Goal: Communication & Community: Share content

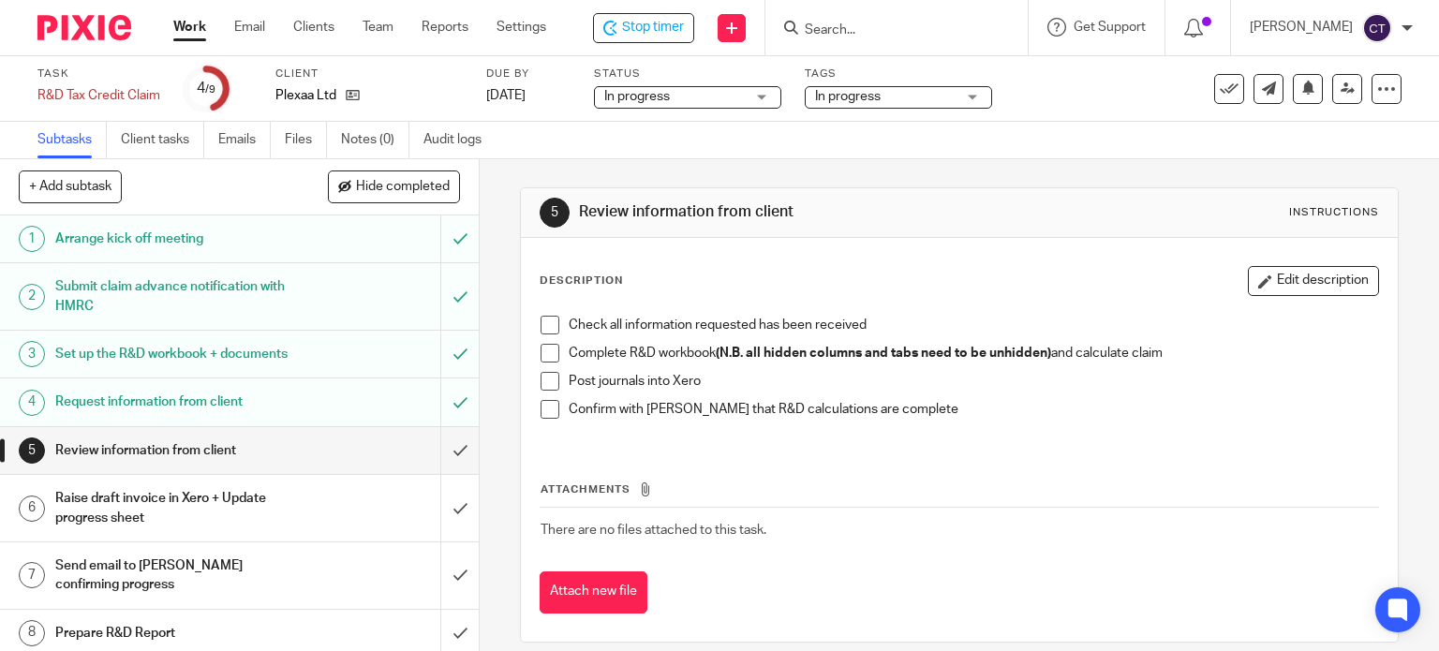
click at [542, 322] on span at bounding box center [550, 325] width 19 height 19
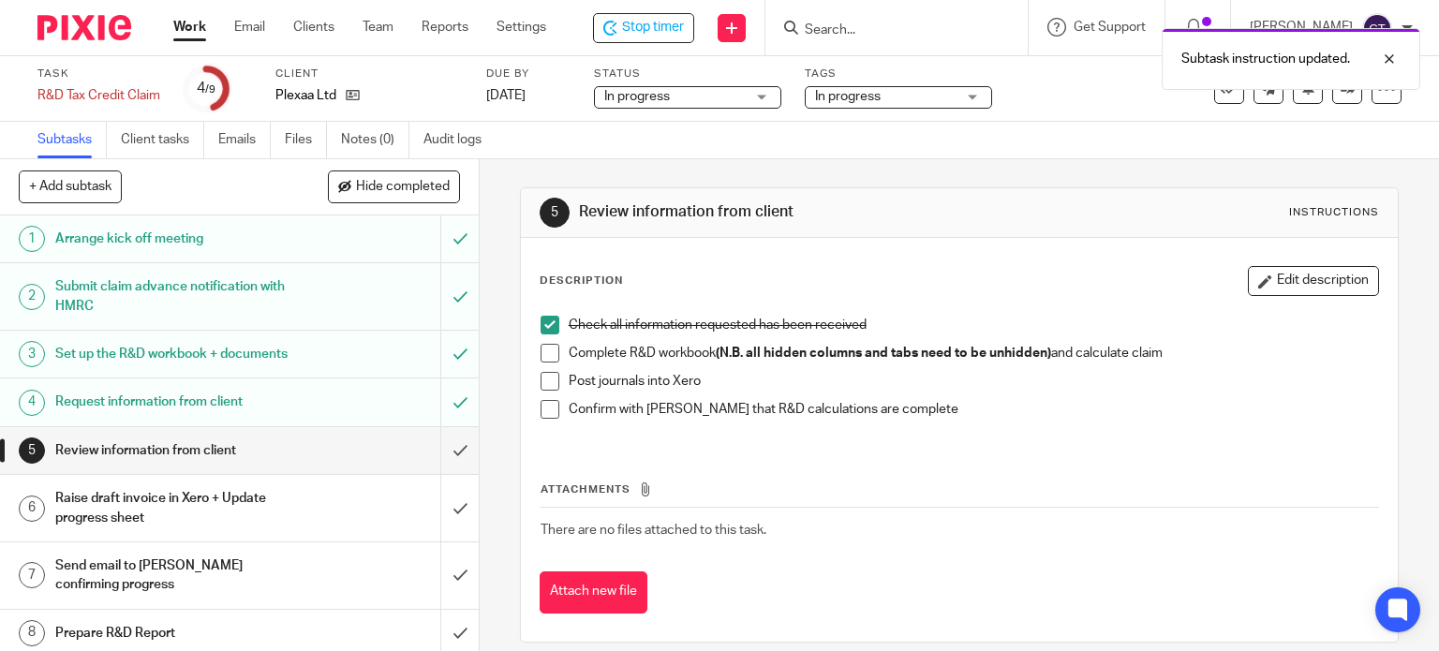
click at [542, 356] on span at bounding box center [550, 353] width 19 height 19
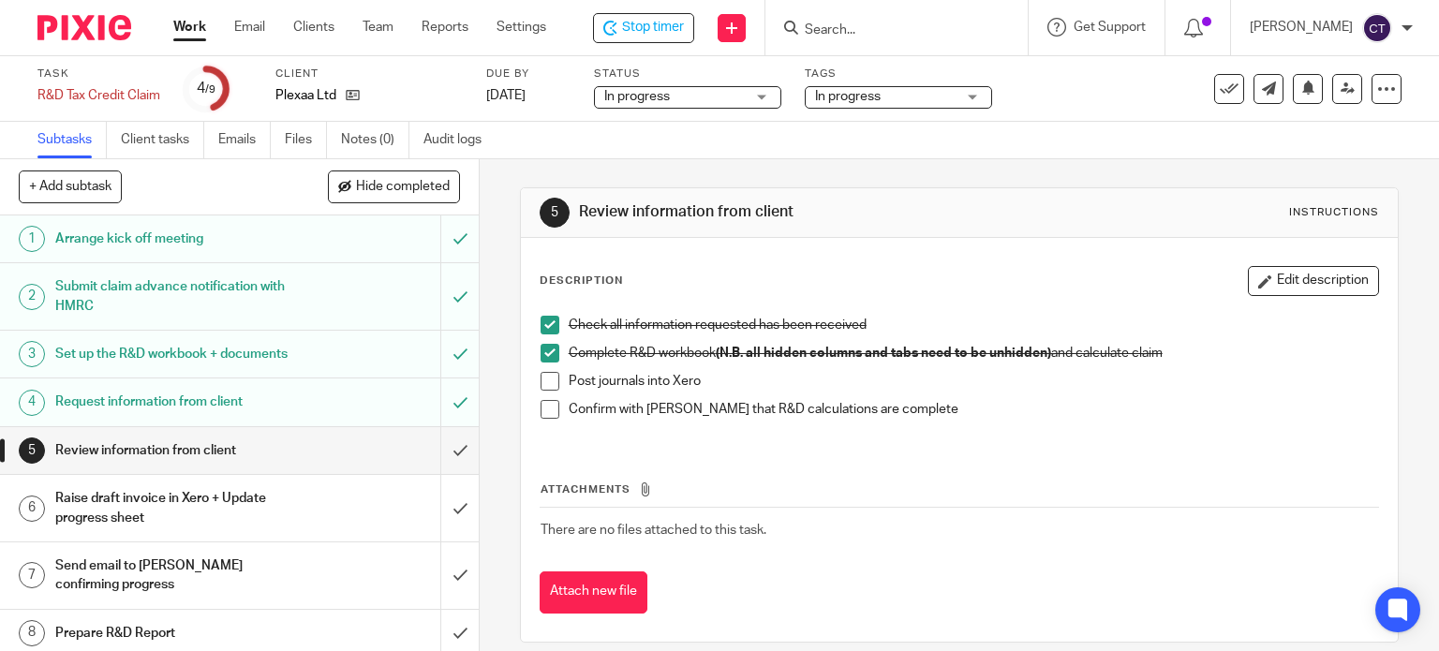
click at [545, 381] on span at bounding box center [550, 381] width 19 height 19
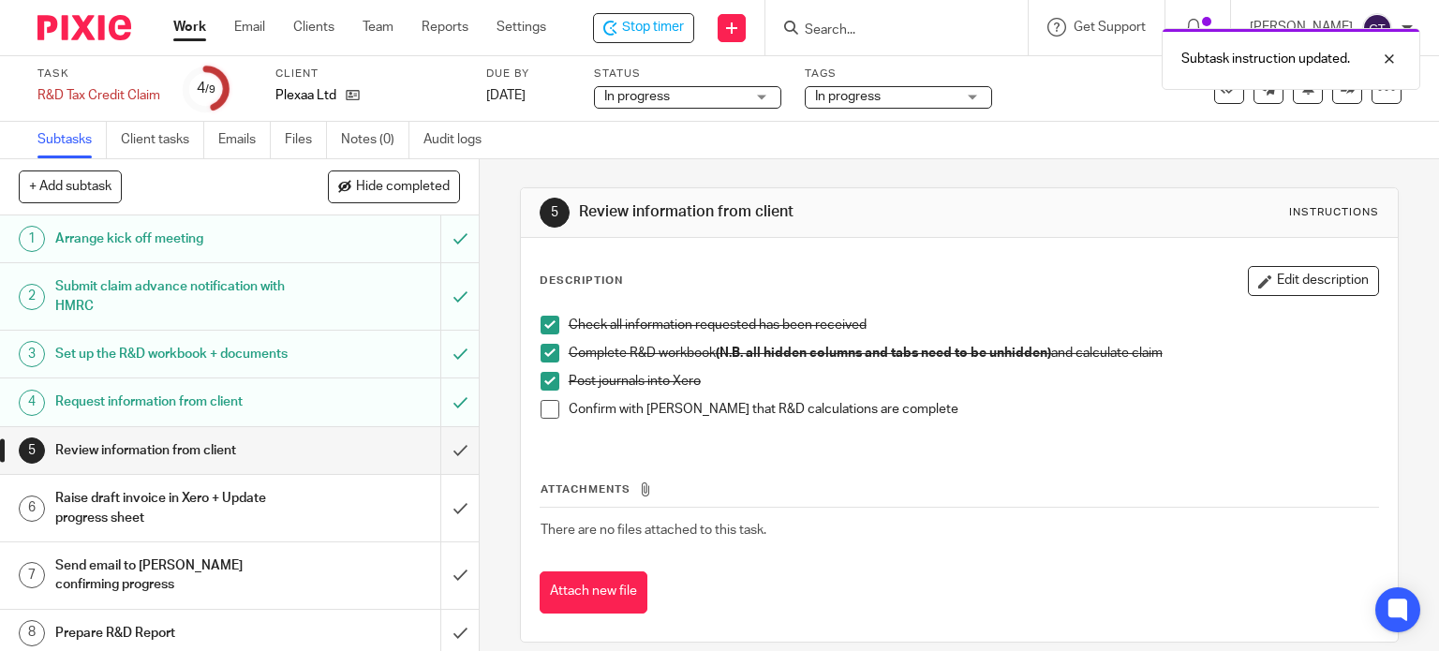
click at [541, 406] on span at bounding box center [550, 409] width 19 height 19
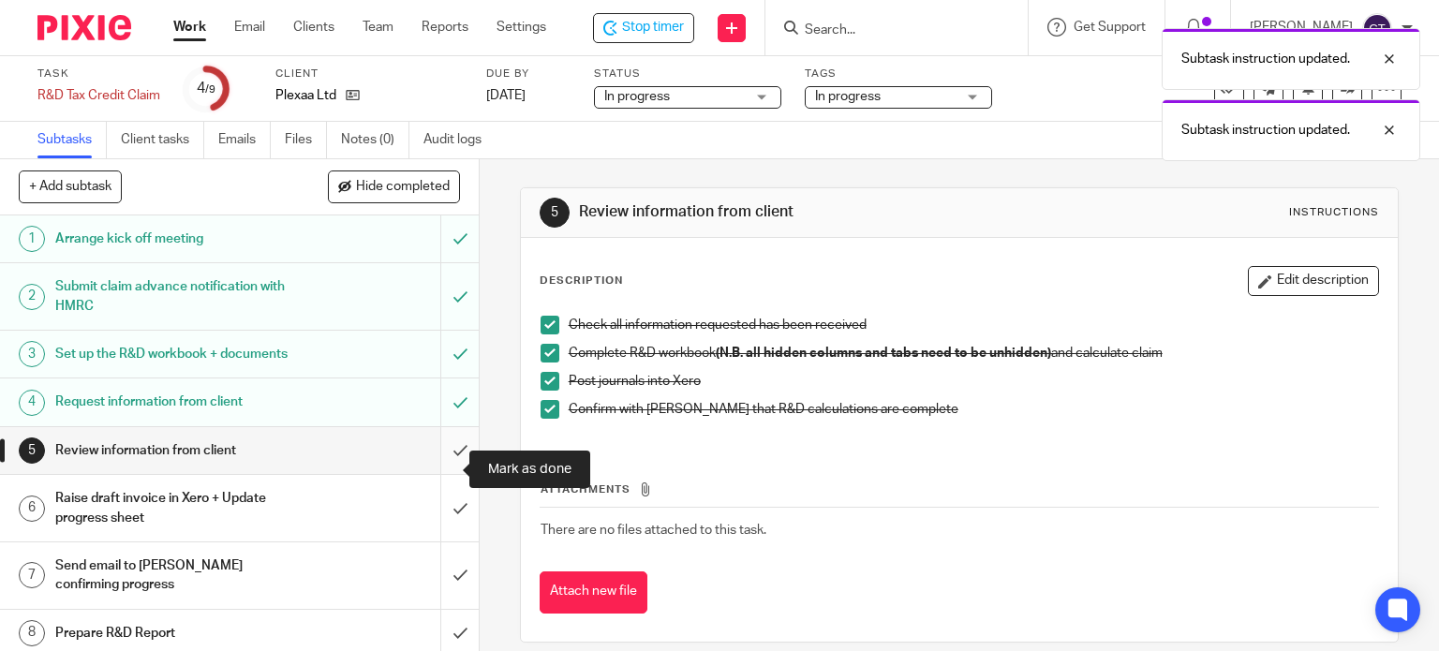
click at [436, 468] on input "submit" at bounding box center [239, 450] width 479 height 47
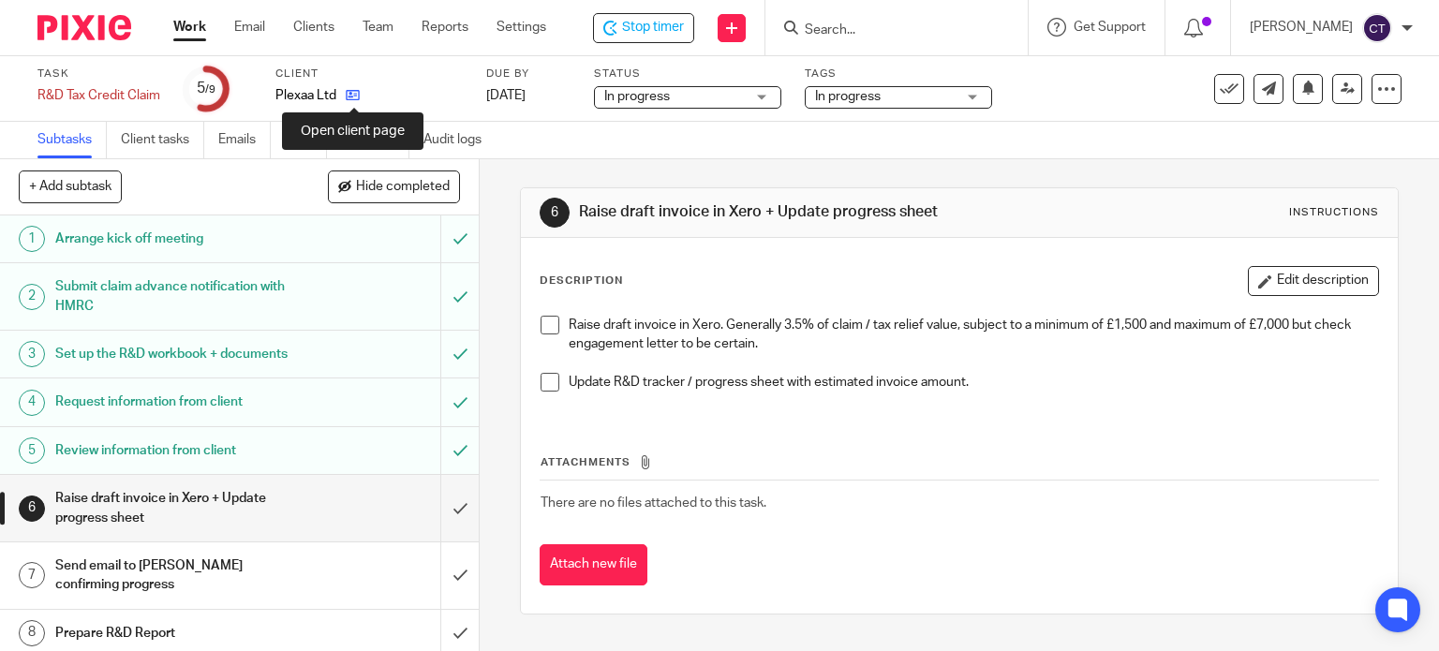
click at [350, 97] on icon at bounding box center [353, 95] width 14 height 14
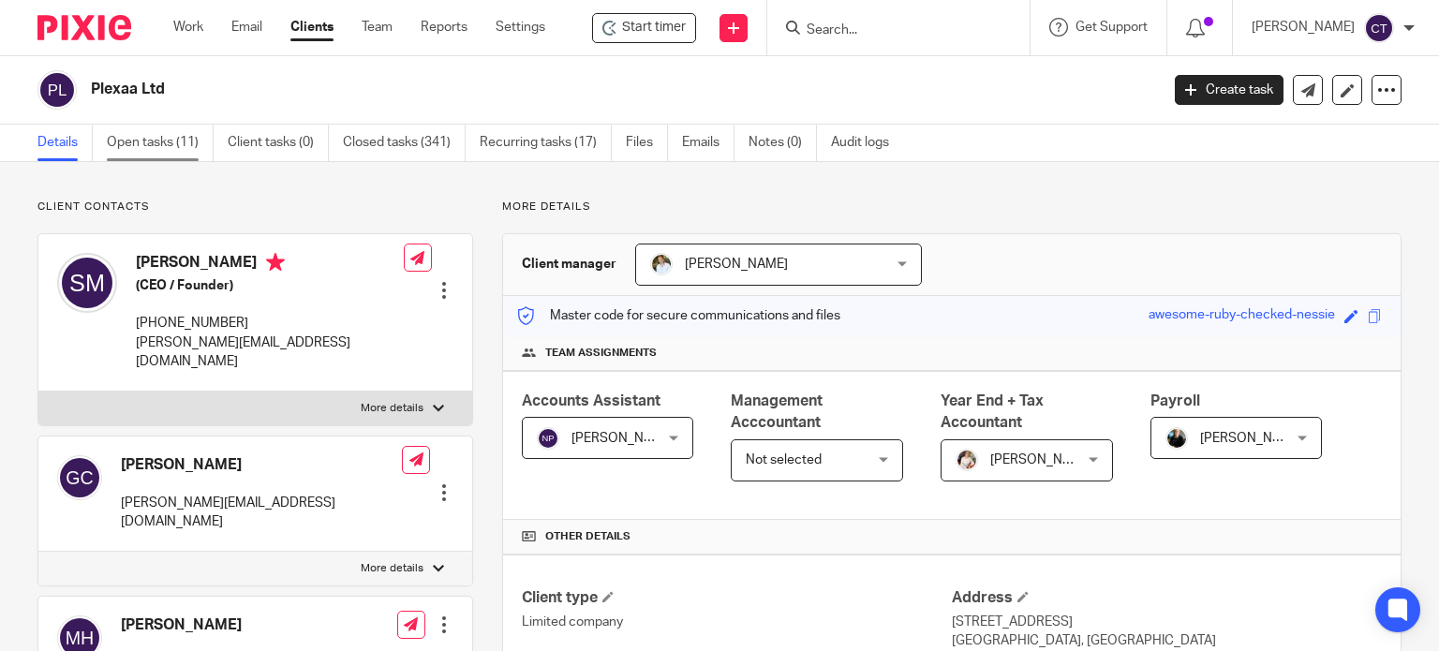
click at [176, 141] on link "Open tasks (11)" at bounding box center [160, 143] width 107 height 37
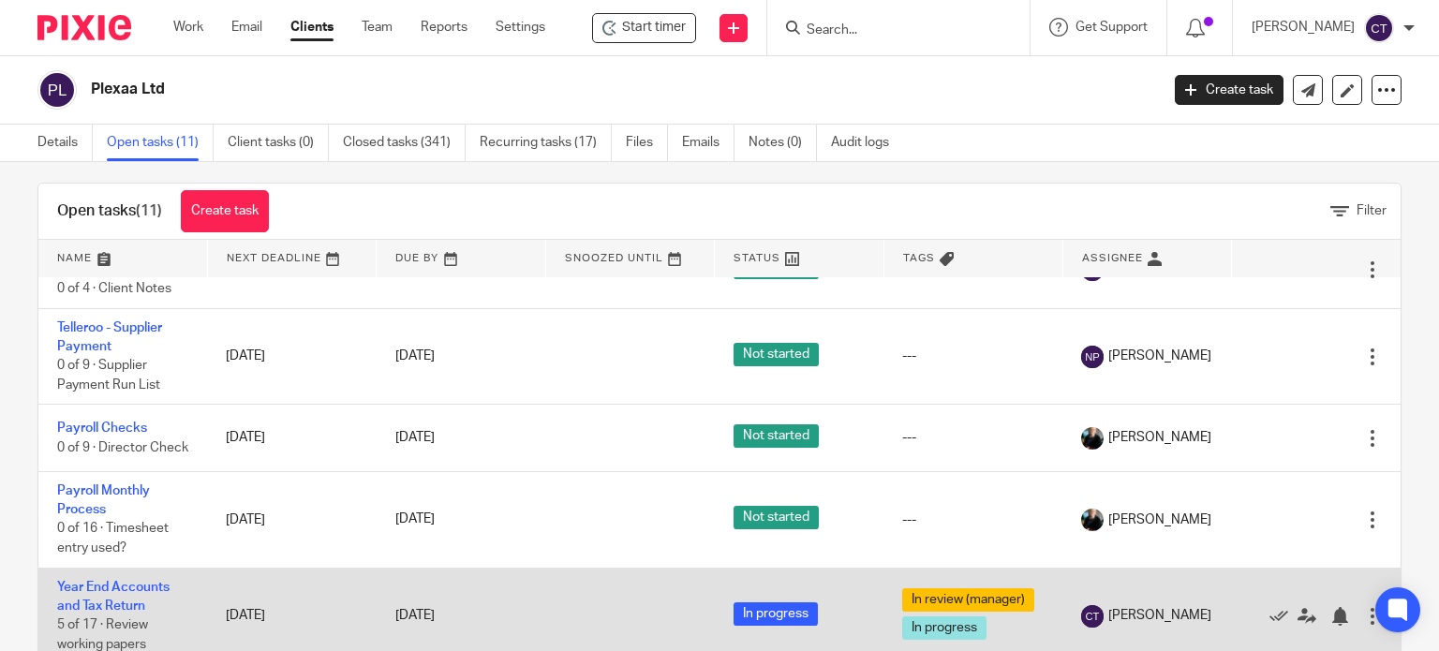
scroll to position [67, 0]
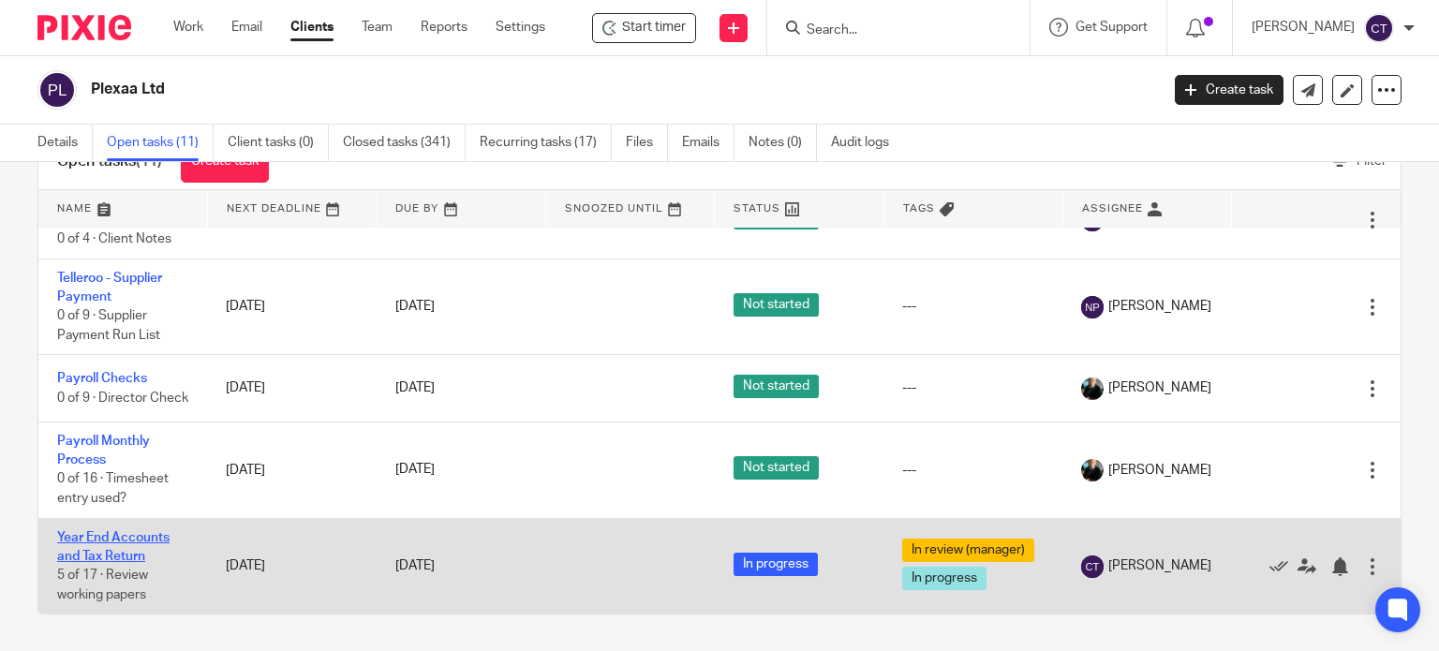
click at [94, 531] on link "Year End Accounts and Tax Return" at bounding box center [113, 547] width 112 height 32
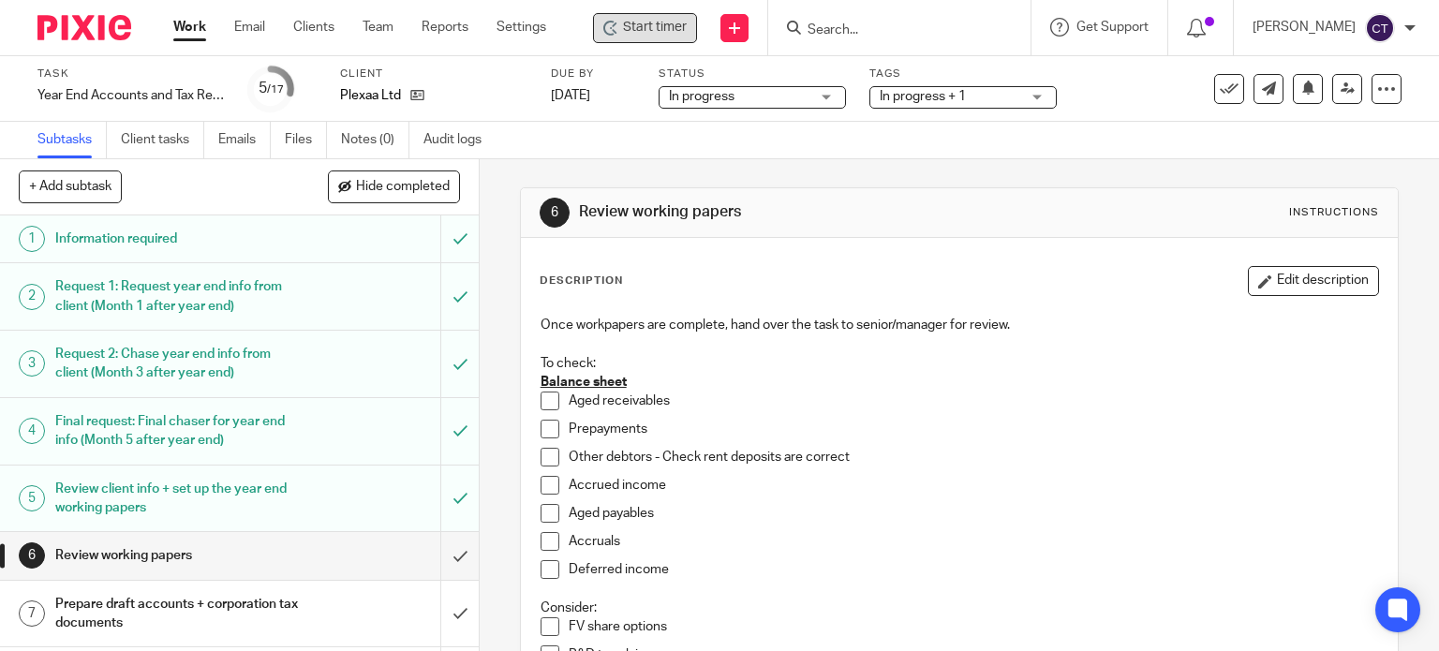
click at [642, 31] on span "Start timer" at bounding box center [655, 28] width 64 height 20
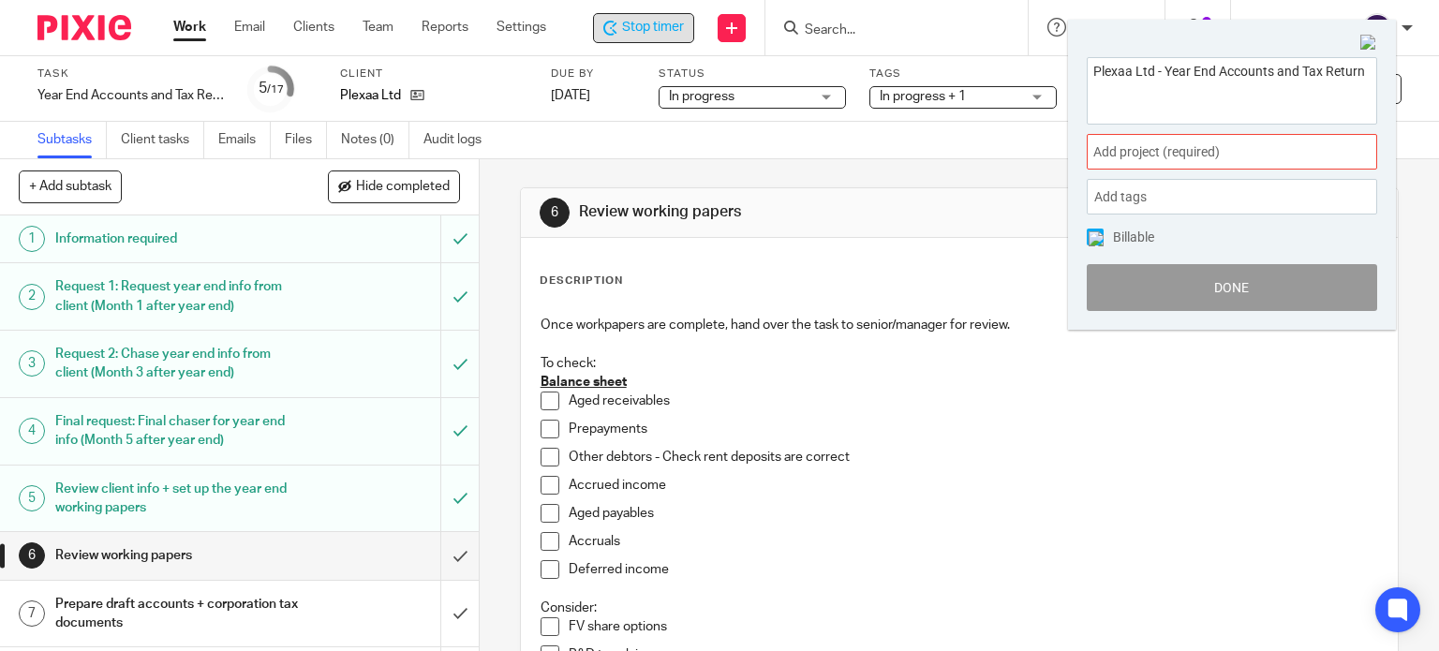
click at [1106, 149] on span "Add project (required) :" at bounding box center [1211, 152] width 236 height 20
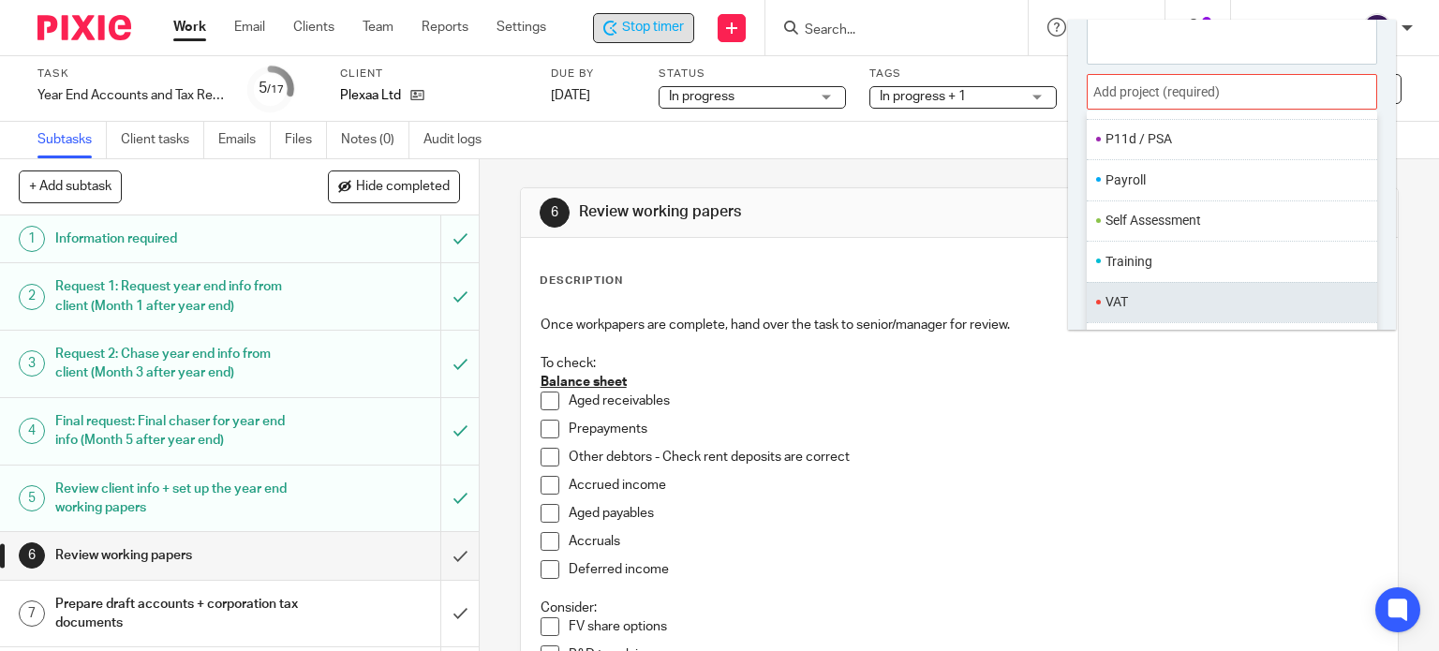
scroll to position [92, 0]
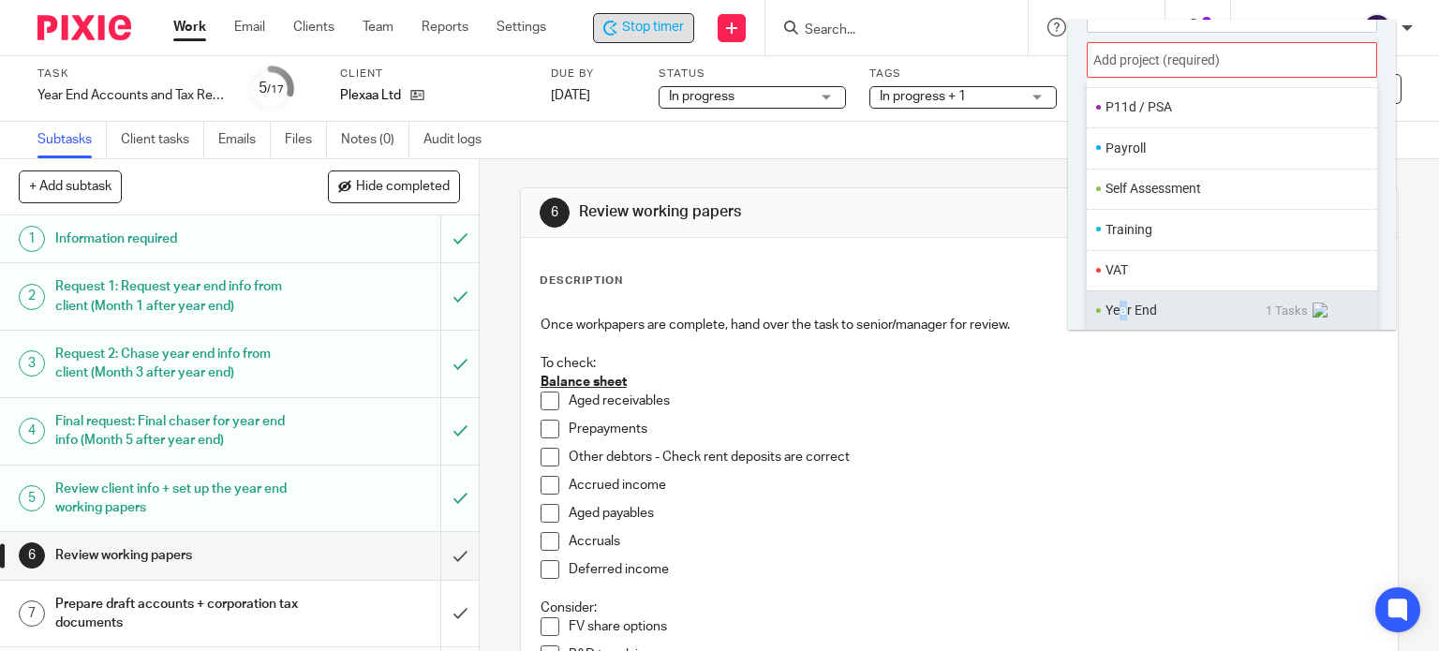
click at [1123, 307] on li "Year End" at bounding box center [1186, 311] width 160 height 20
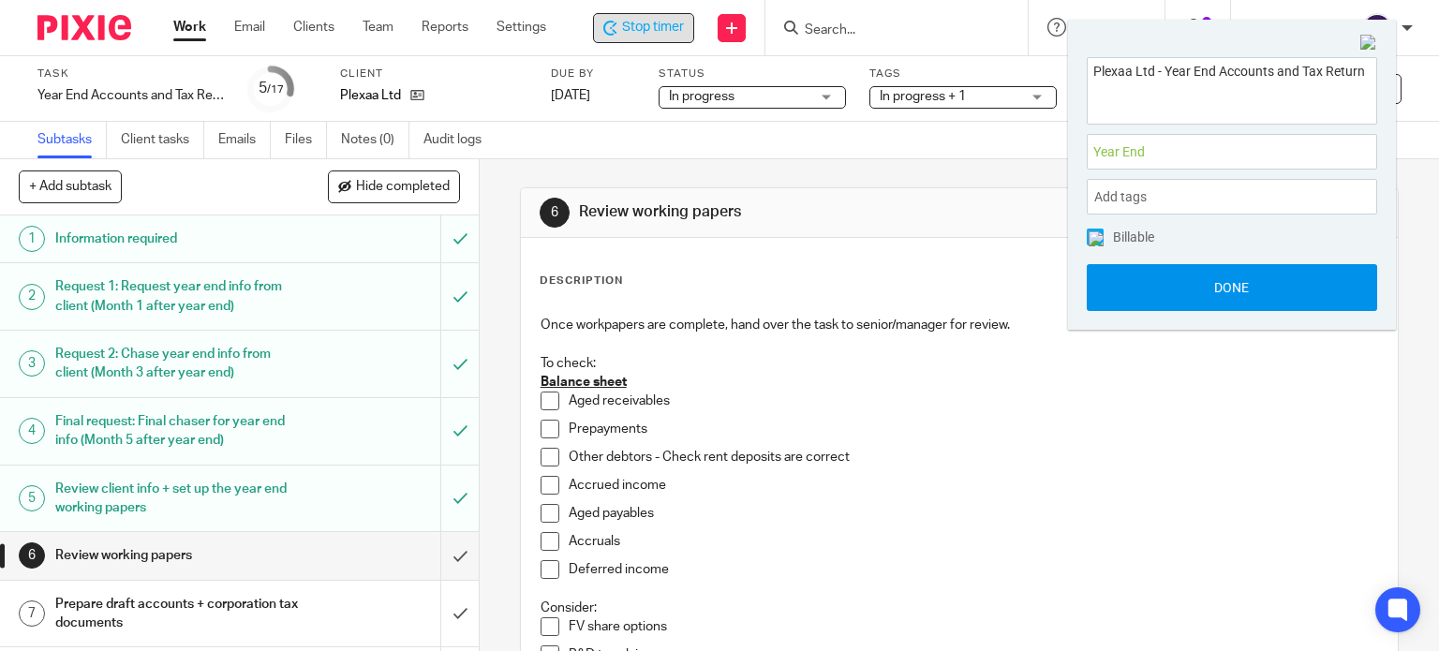
click at [1124, 291] on button "Done" at bounding box center [1232, 287] width 290 height 47
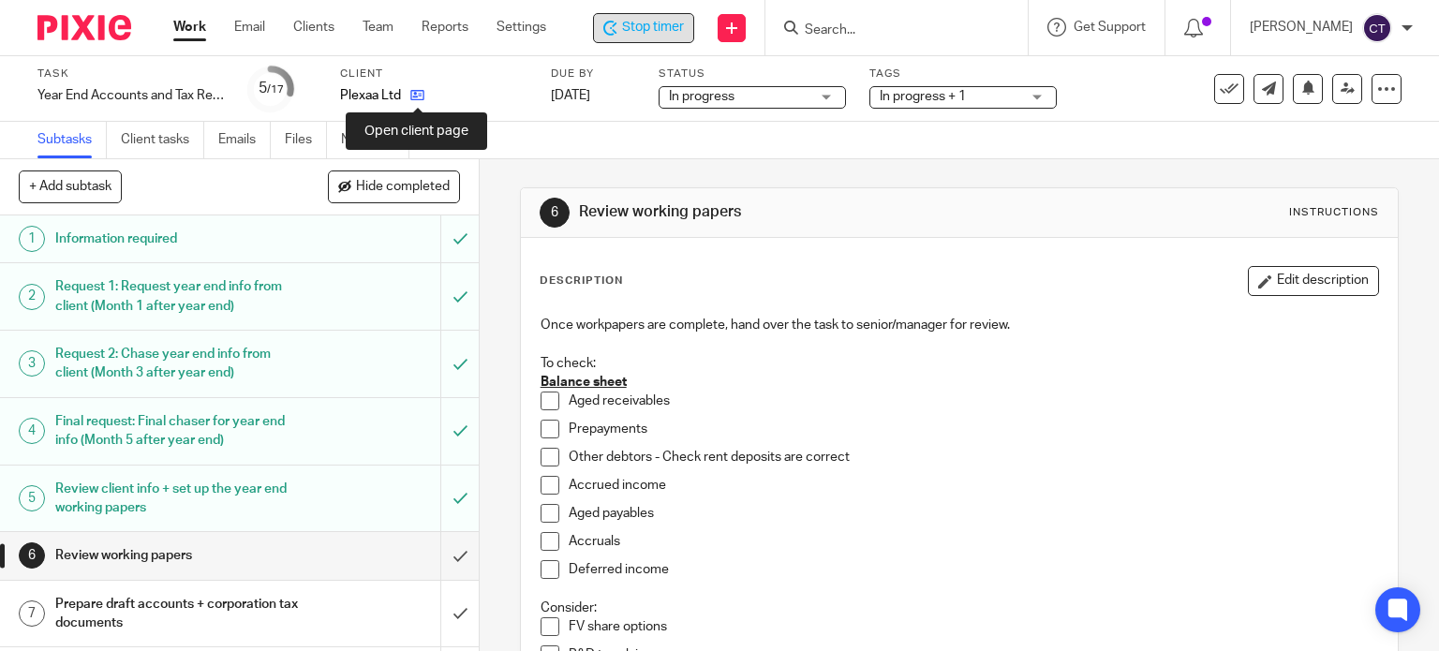
click at [415, 95] on icon at bounding box center [417, 95] width 14 height 14
click at [551, 399] on span at bounding box center [550, 401] width 19 height 19
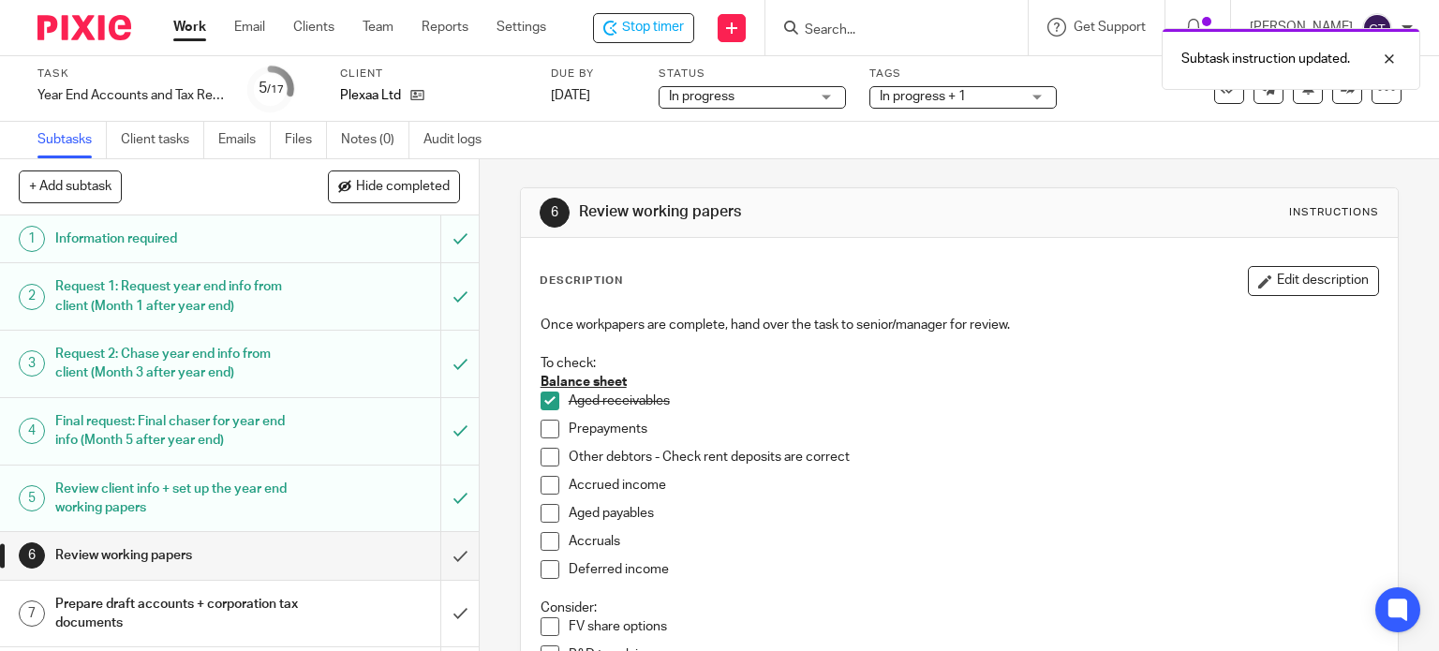
click at [541, 424] on span at bounding box center [550, 429] width 19 height 19
drag, startPoint x: 536, startPoint y: 455, endPoint x: 546, endPoint y: 476, distance: 23.0
click at [541, 455] on span at bounding box center [550, 457] width 19 height 19
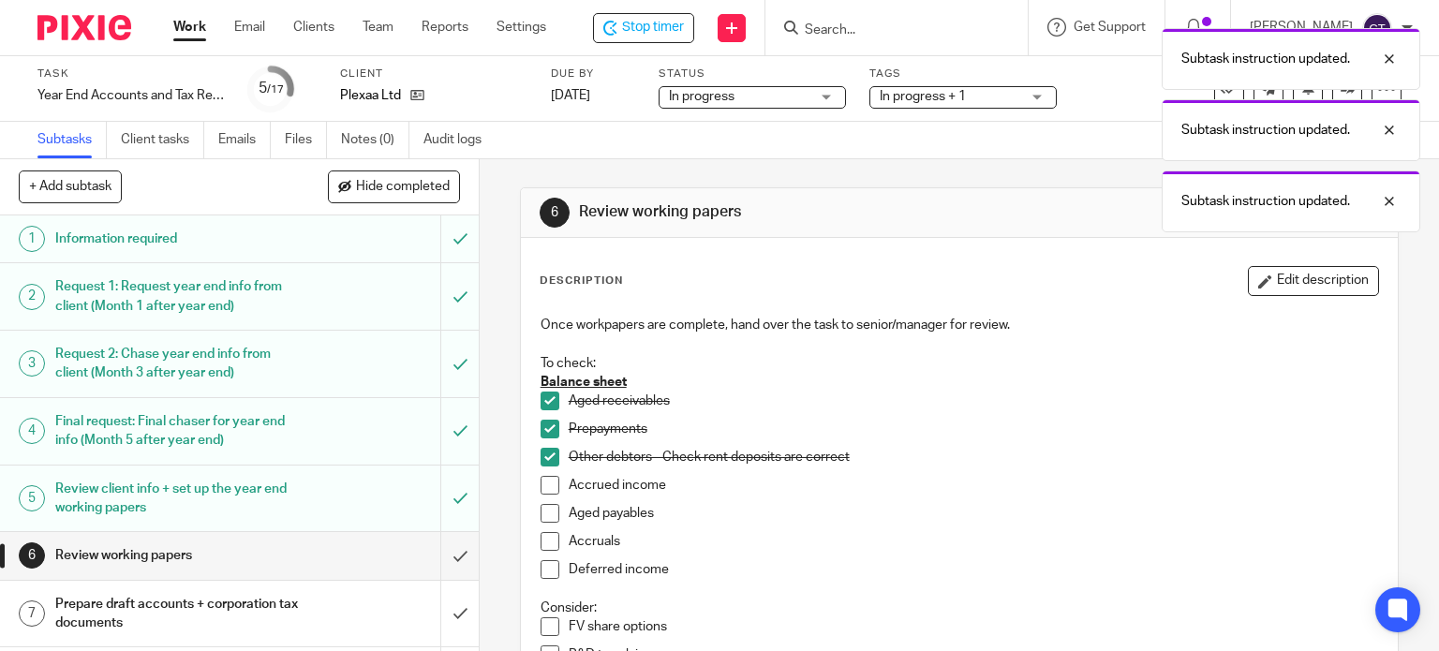
click at [544, 483] on span at bounding box center [550, 485] width 19 height 19
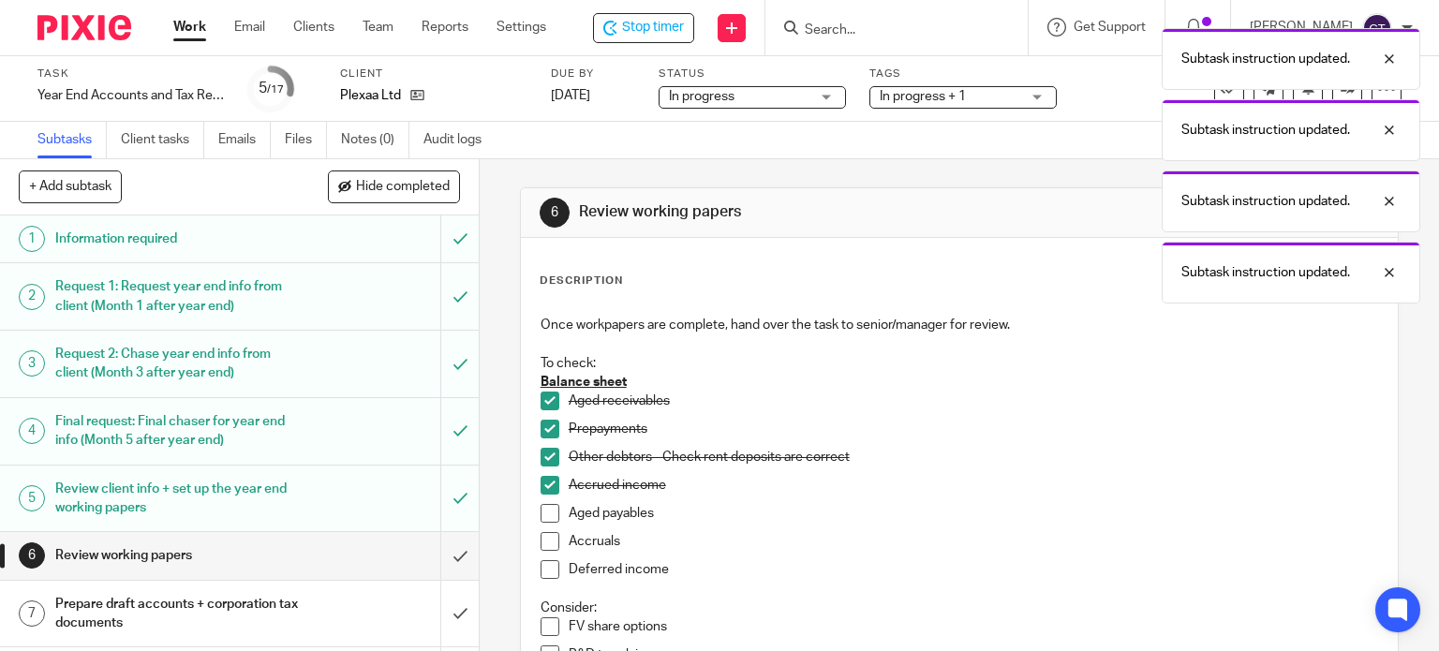
click at [543, 511] on span at bounding box center [550, 513] width 19 height 19
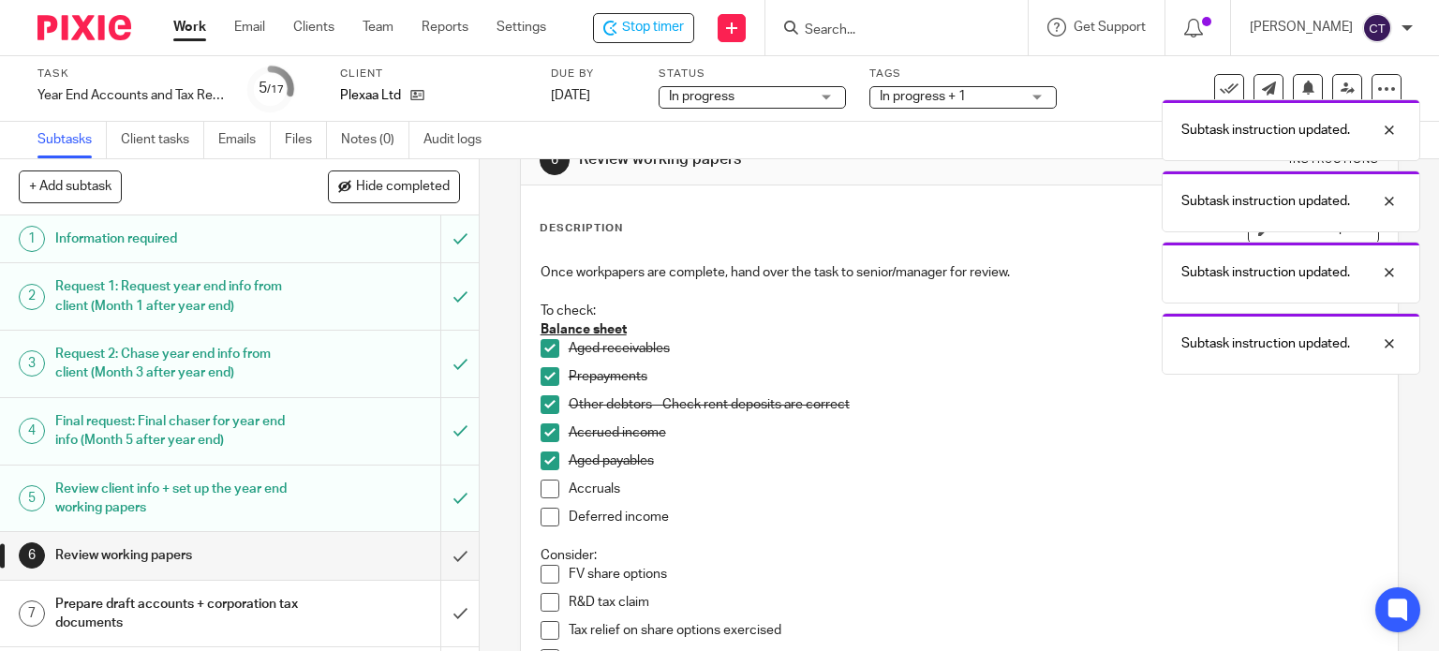
scroll to position [94, 0]
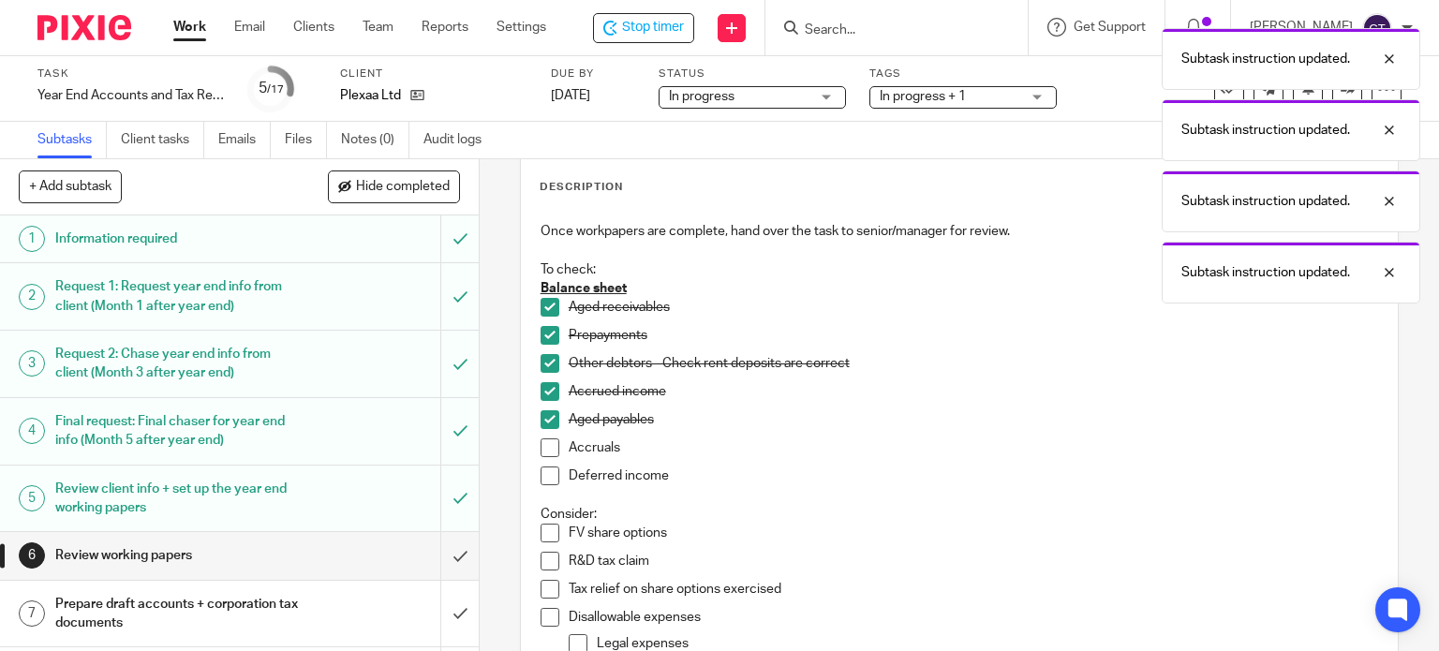
click at [545, 341] on span at bounding box center [550, 335] width 19 height 19
drag, startPoint x: 543, startPoint y: 442, endPoint x: 542, endPoint y: 452, distance: 9.4
click at [542, 444] on span at bounding box center [550, 447] width 19 height 19
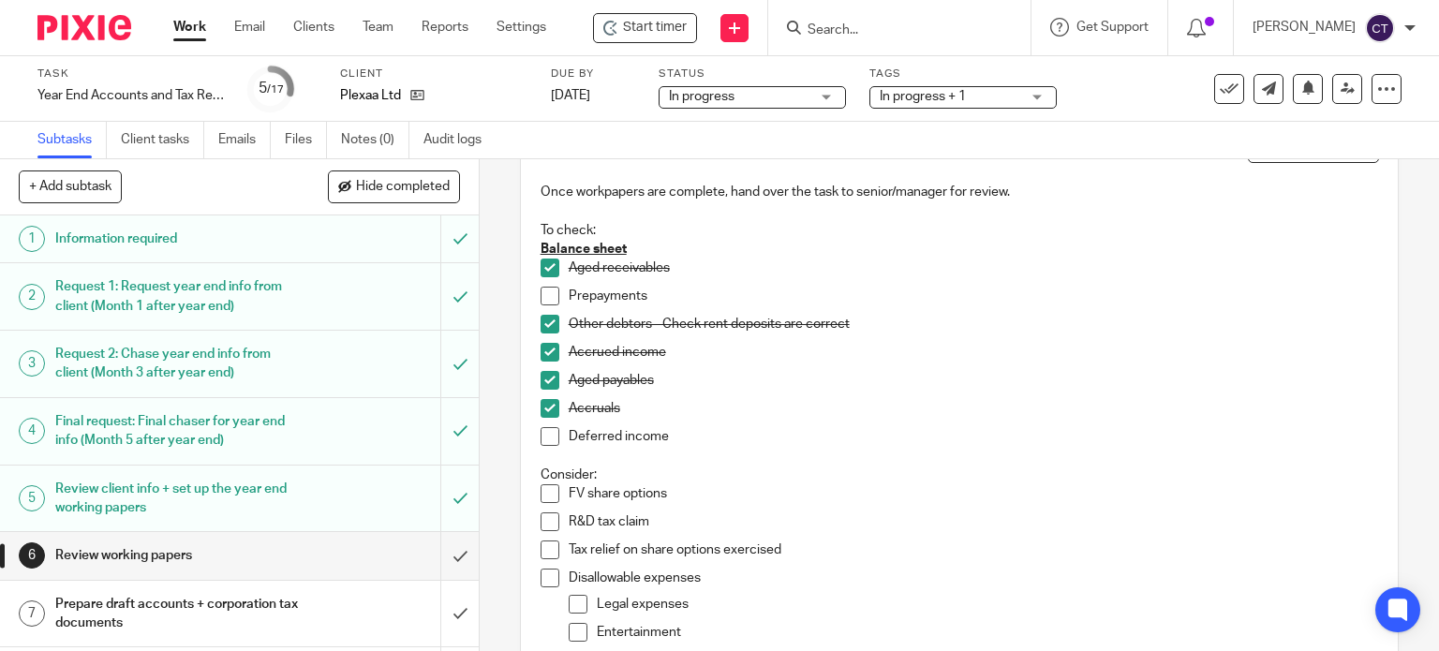
scroll to position [289, 0]
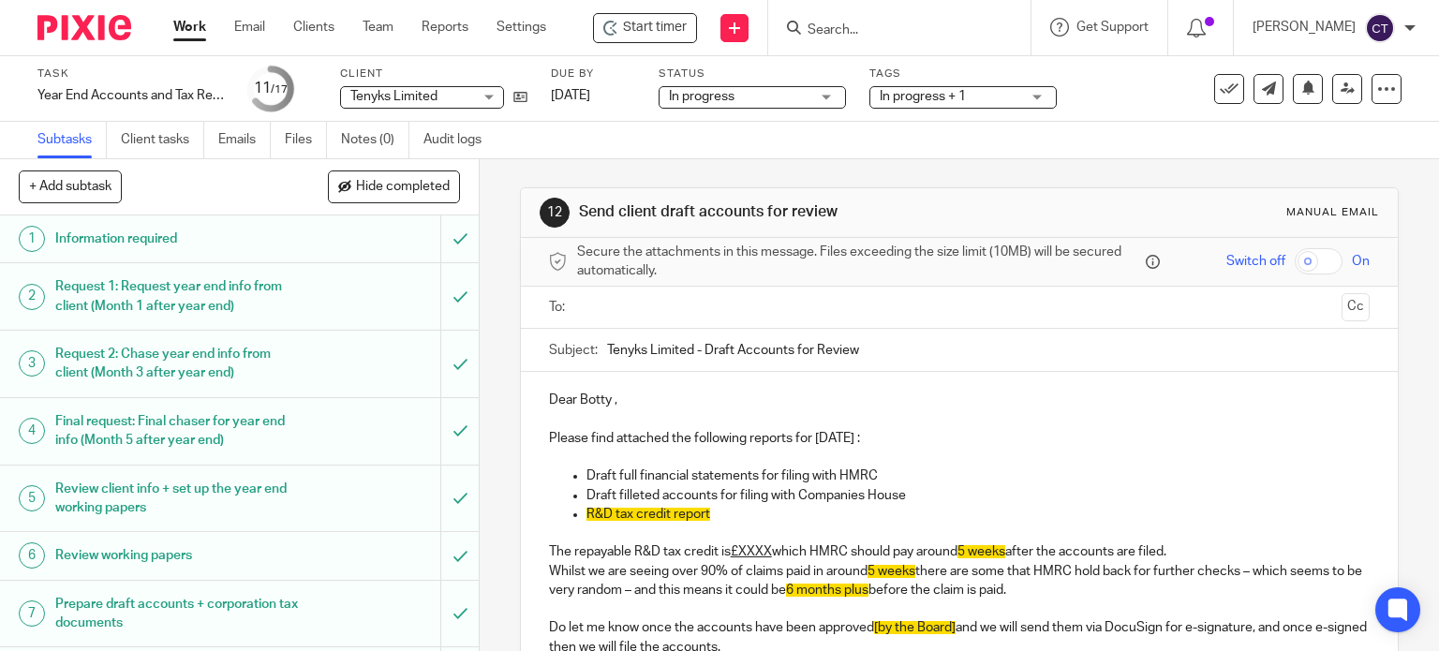
click at [596, 310] on input "text" at bounding box center [959, 308] width 750 height 22
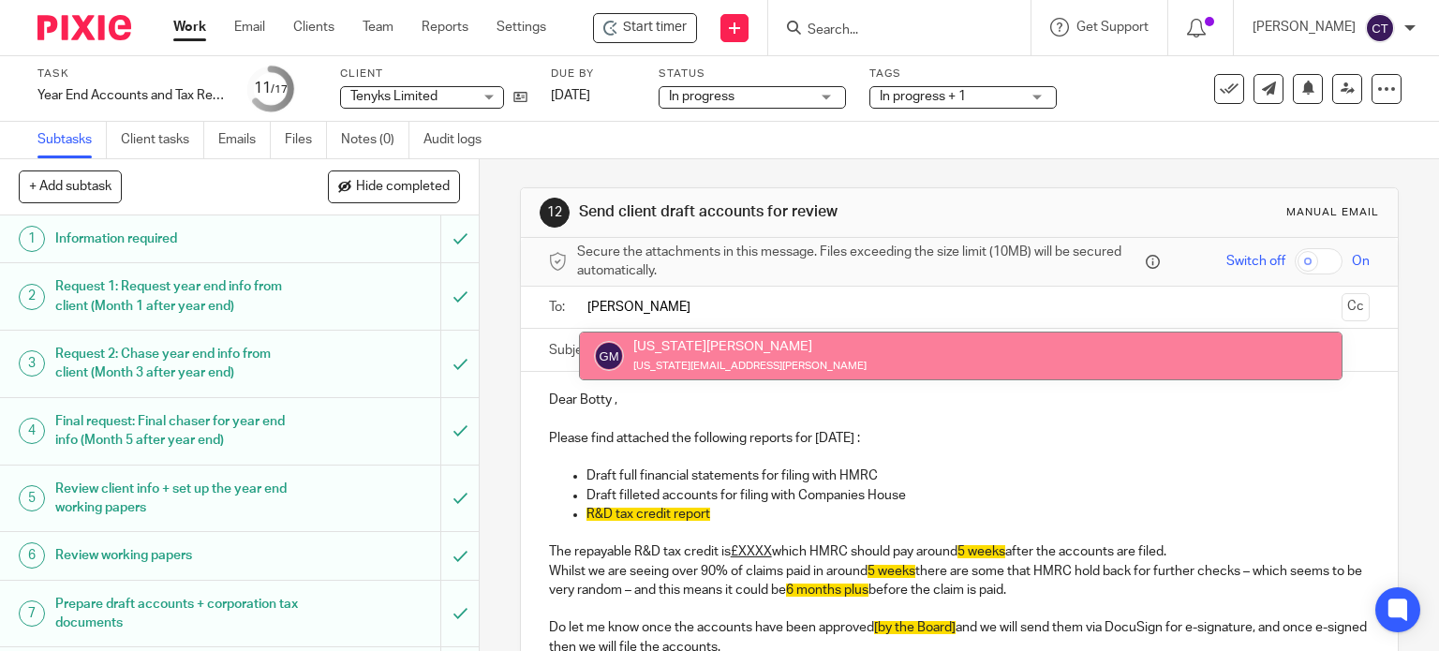
type input "georg"
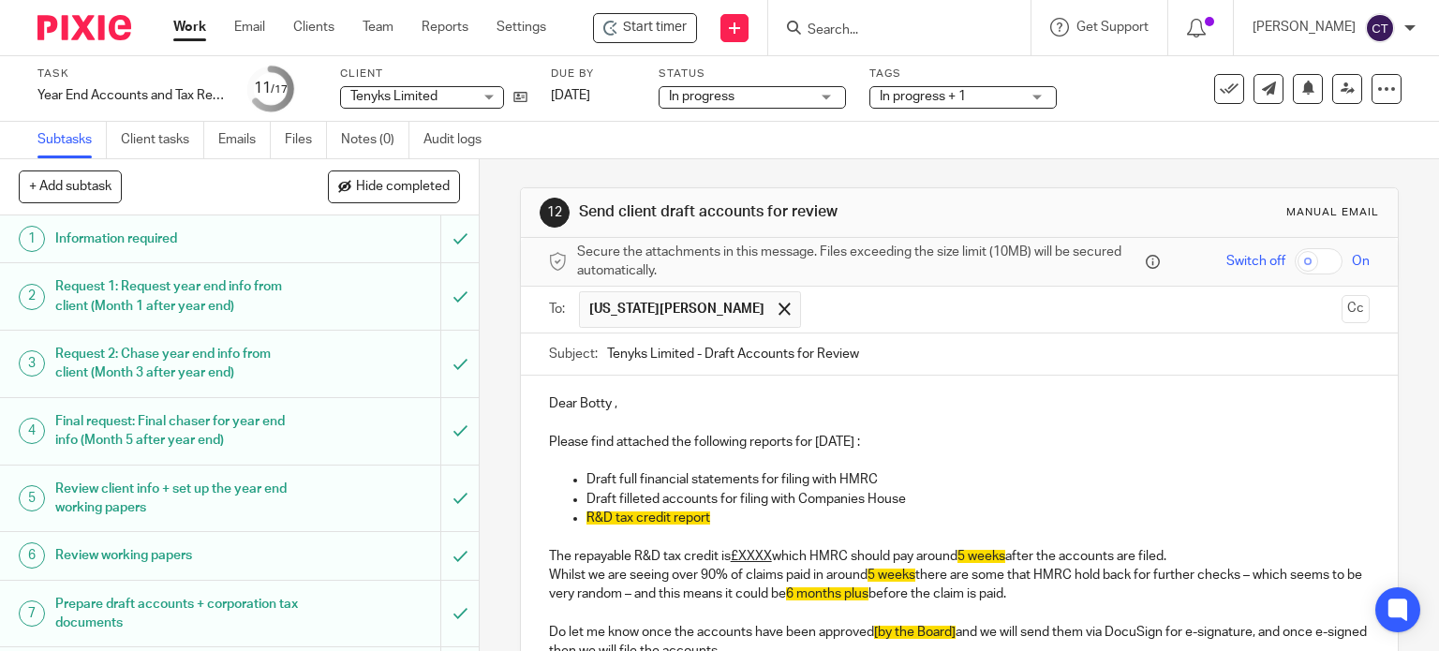
drag, startPoint x: 1335, startPoint y: 309, endPoint x: 1310, endPoint y: 308, distance: 25.3
click at [1342, 308] on button "Cc" at bounding box center [1356, 309] width 28 height 28
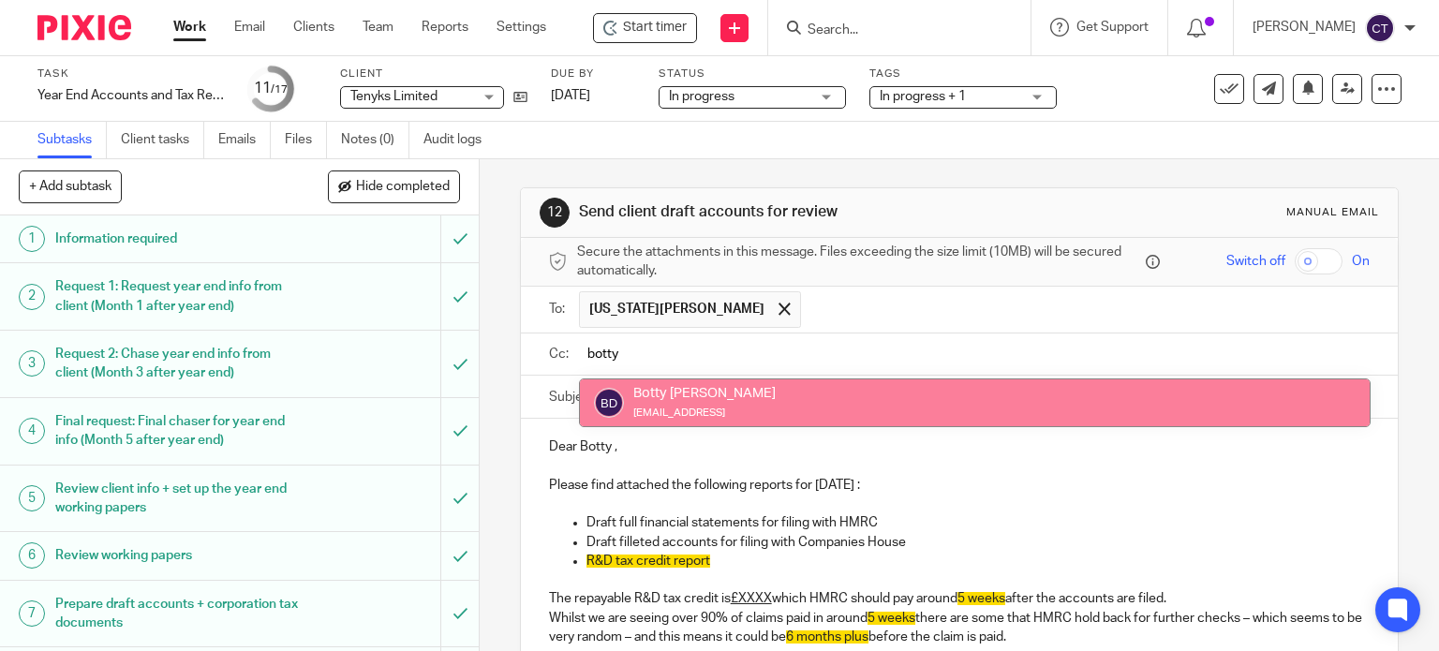
type input "botty"
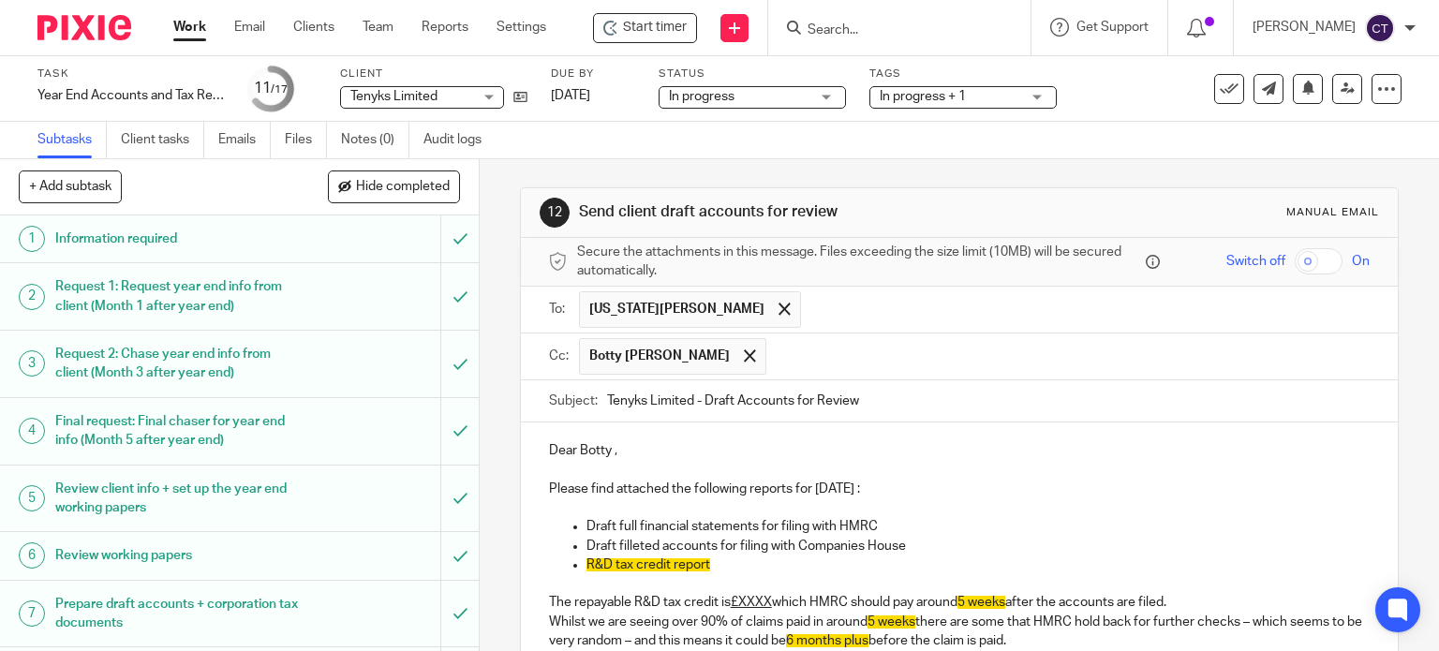
click at [607, 447] on p "Dear Botty ," at bounding box center [960, 450] width 822 height 19
drag, startPoint x: 750, startPoint y: 349, endPoint x: 735, endPoint y: 336, distance: 19.3
click at [749, 348] on div at bounding box center [750, 356] width 22 height 28
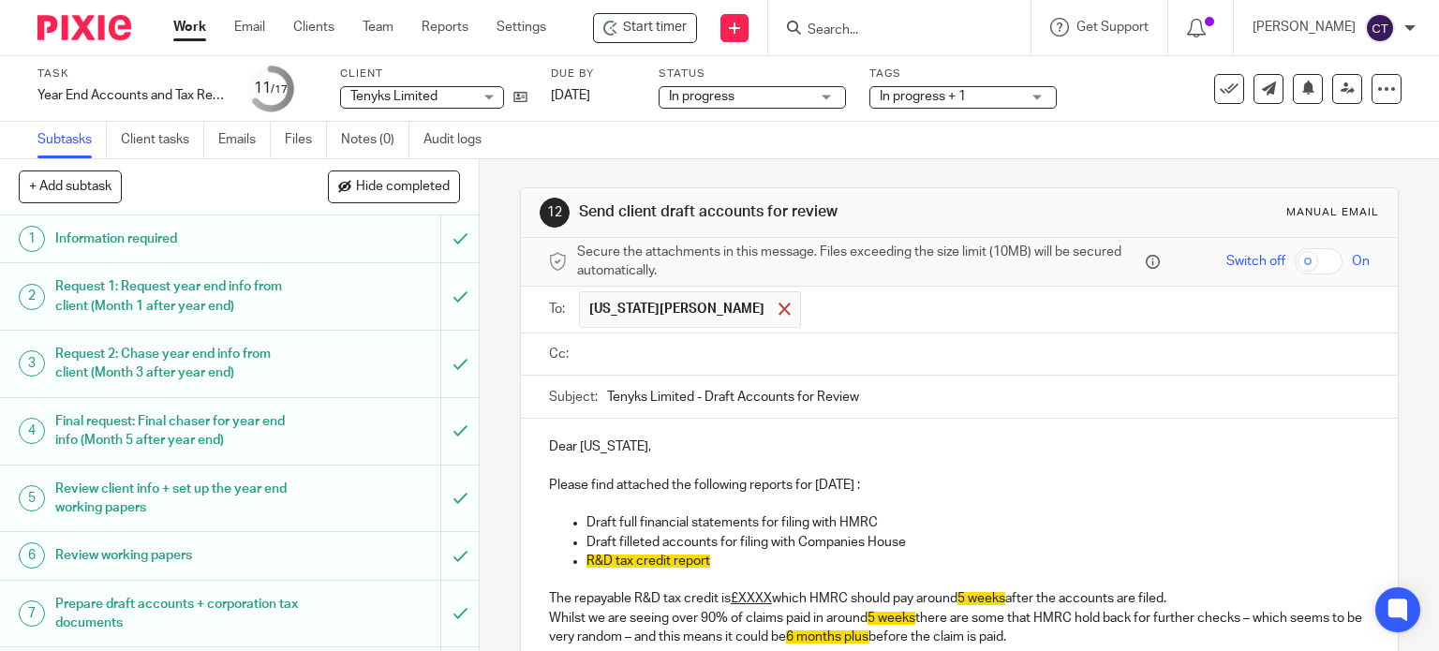
click at [779, 310] on span at bounding box center [785, 309] width 12 height 12
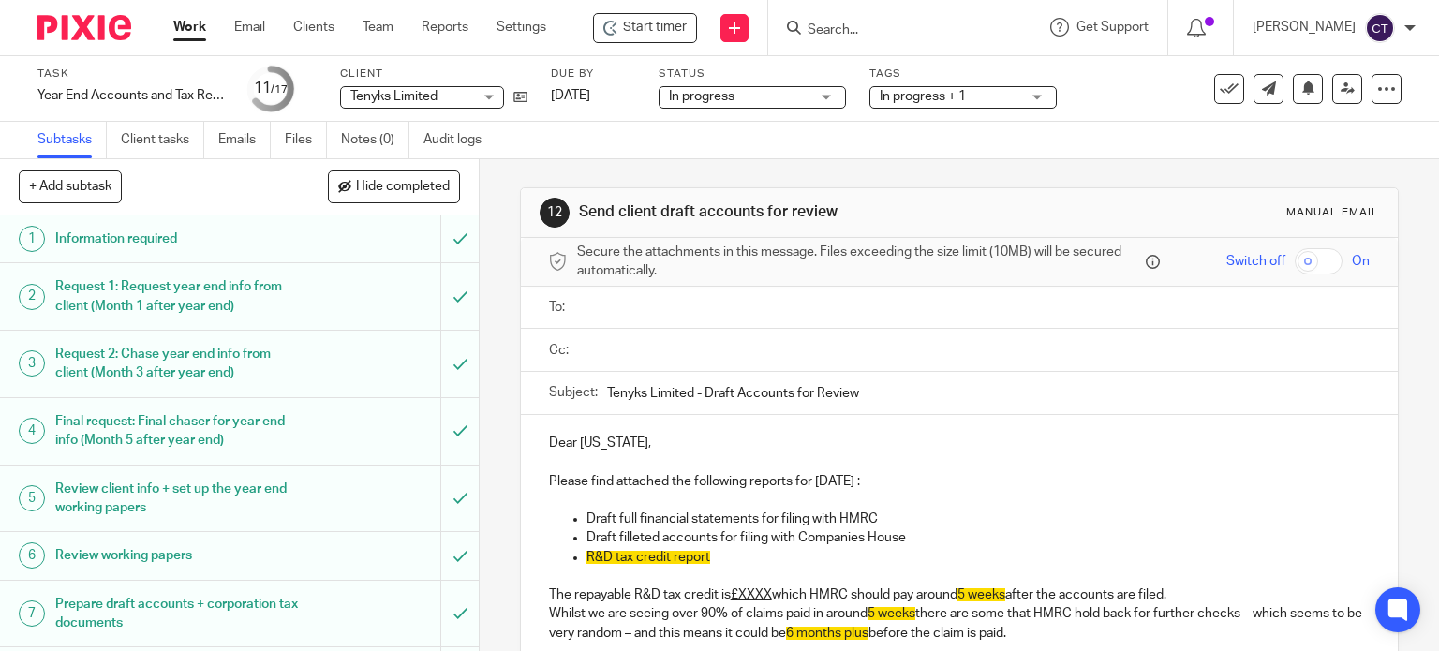
click at [631, 305] on input "text" at bounding box center [973, 308] width 779 height 22
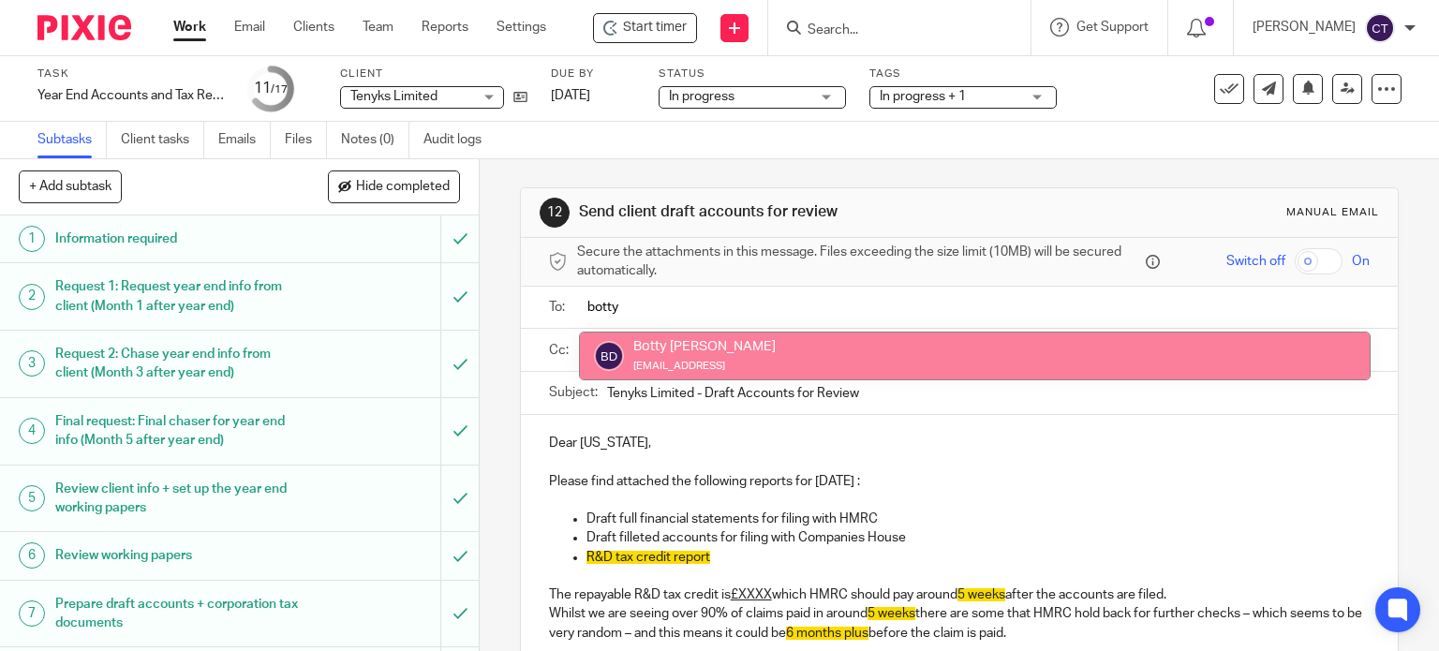
type input "botty"
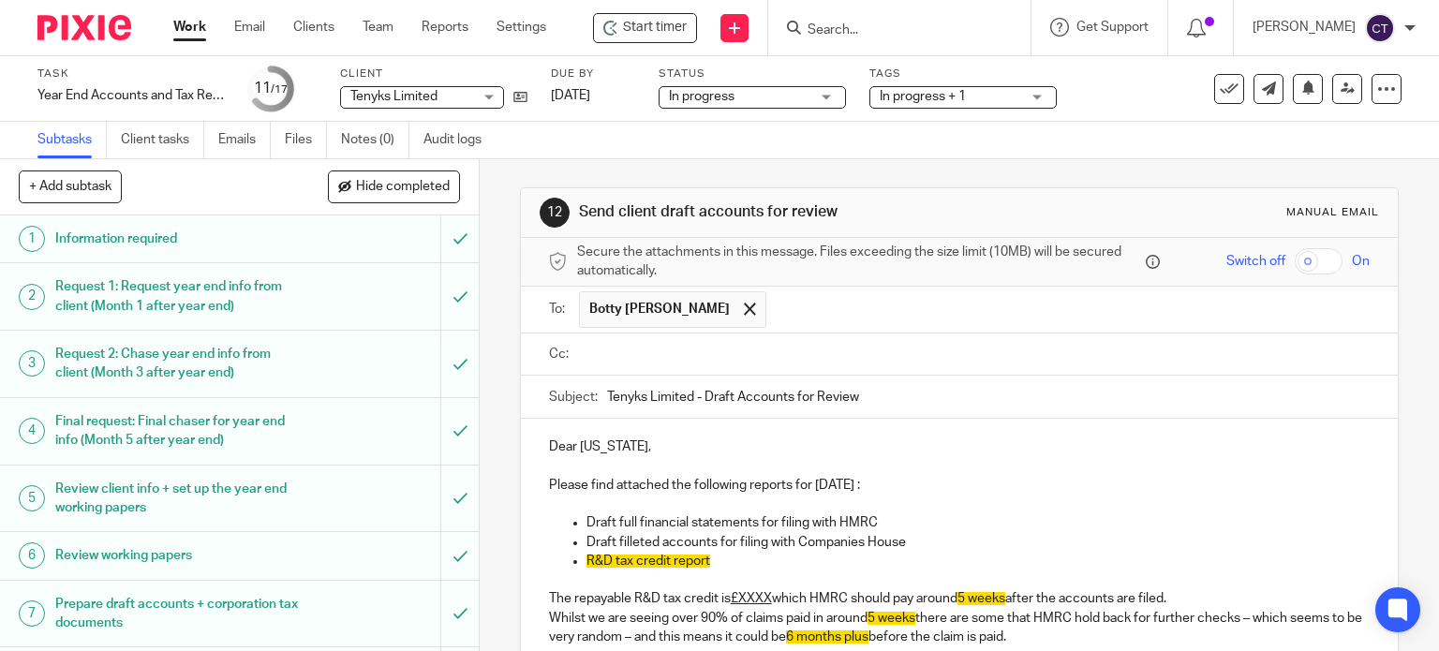
drag, startPoint x: 662, startPoint y: 369, endPoint x: 641, endPoint y: 357, distance: 24.8
click at [628, 350] on input "text" at bounding box center [973, 355] width 779 height 22
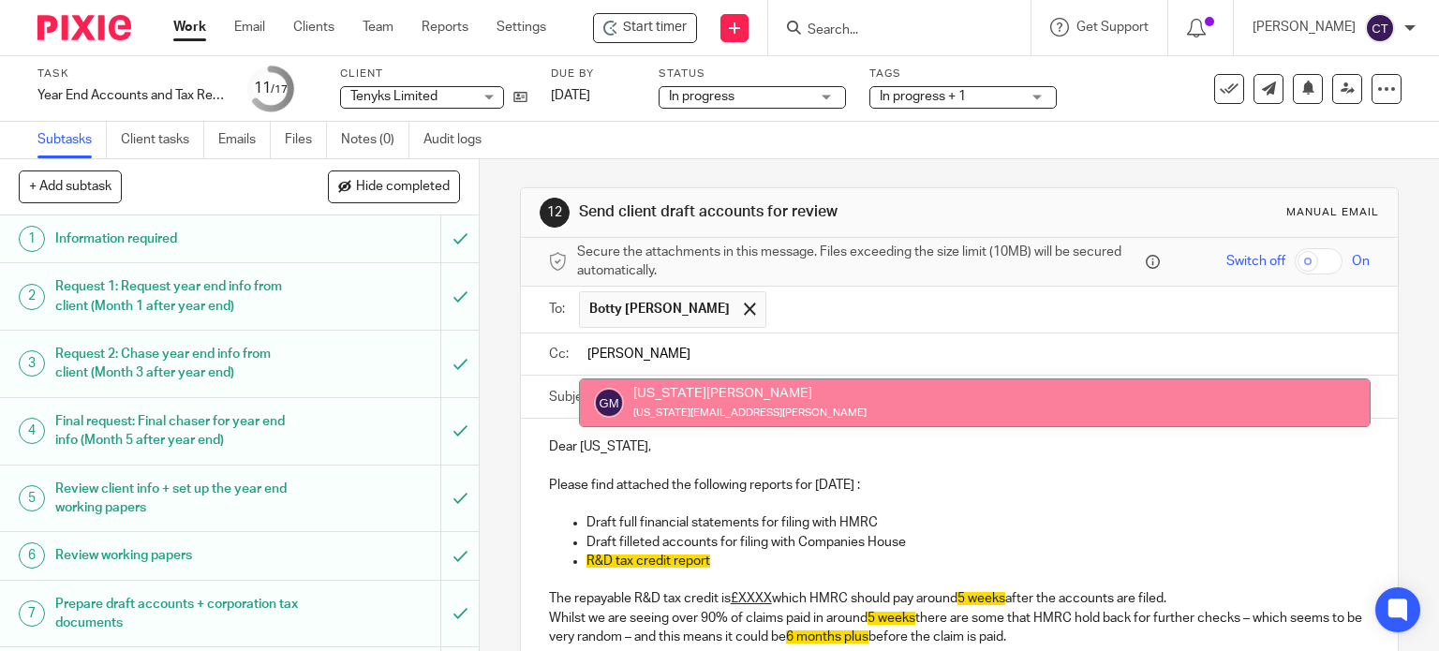
type input "georg"
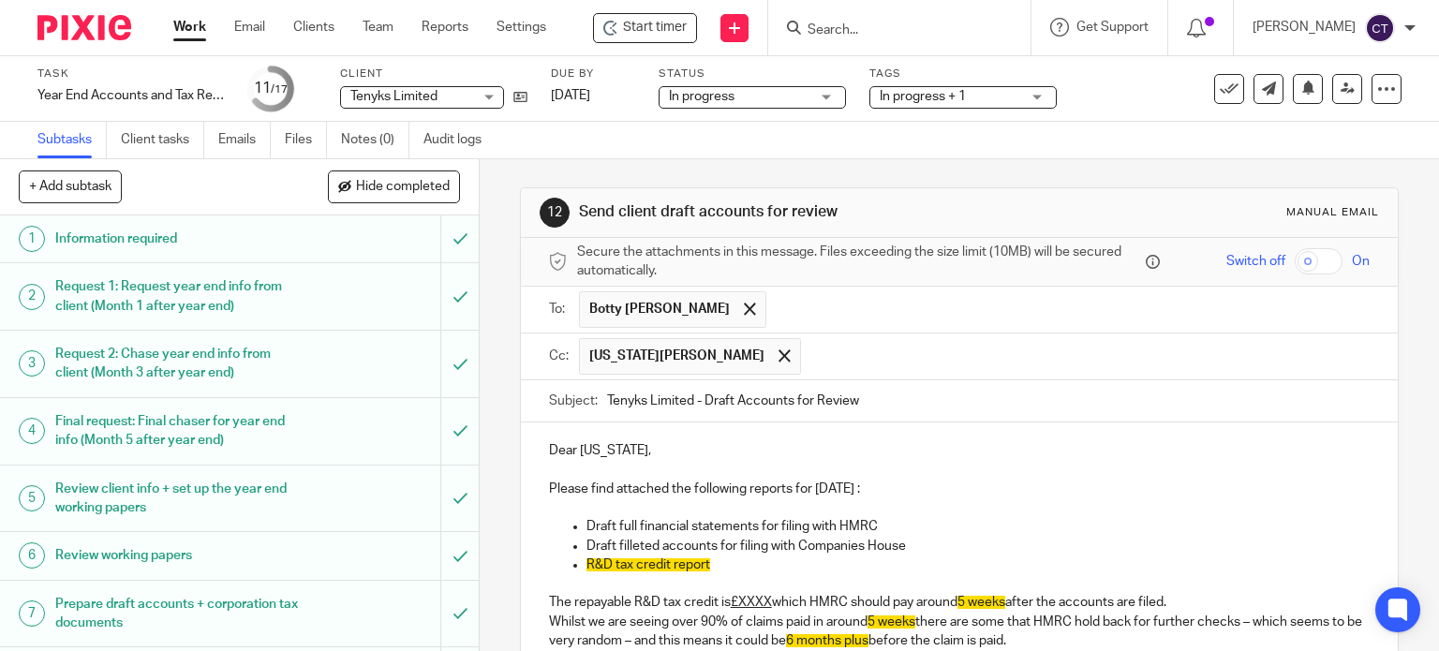
drag, startPoint x: 616, startPoint y: 449, endPoint x: 637, endPoint y: 442, distance: 22.5
click at [615, 449] on p "Dear Georgia," at bounding box center [960, 450] width 822 height 19
click at [626, 456] on div "Dear Botty, Please find attached the following reports for 31 Jul 2025 : Draft …" at bounding box center [960, 629] width 878 height 412
click at [600, 463] on p at bounding box center [960, 470] width 822 height 19
click at [765, 485] on p "Please find attached the following reports for 31 Jul 2025 :" at bounding box center [960, 489] width 822 height 19
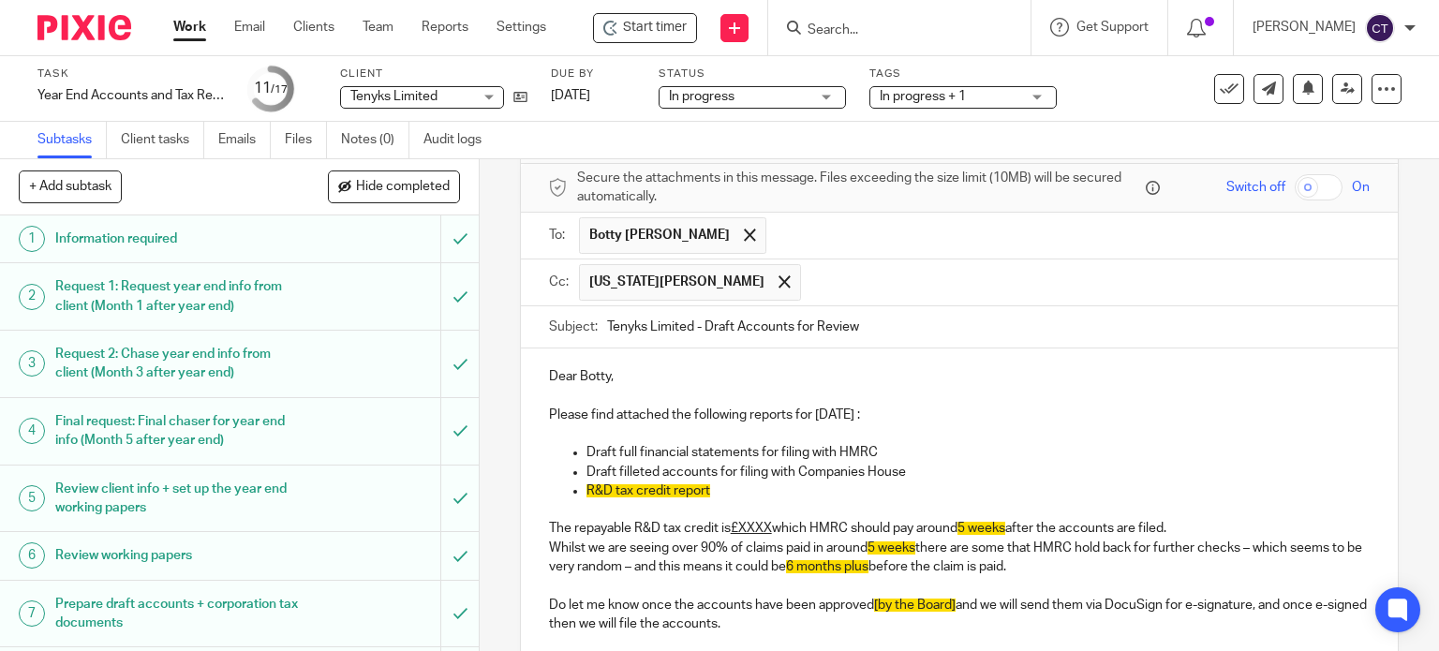
scroll to position [187, 0]
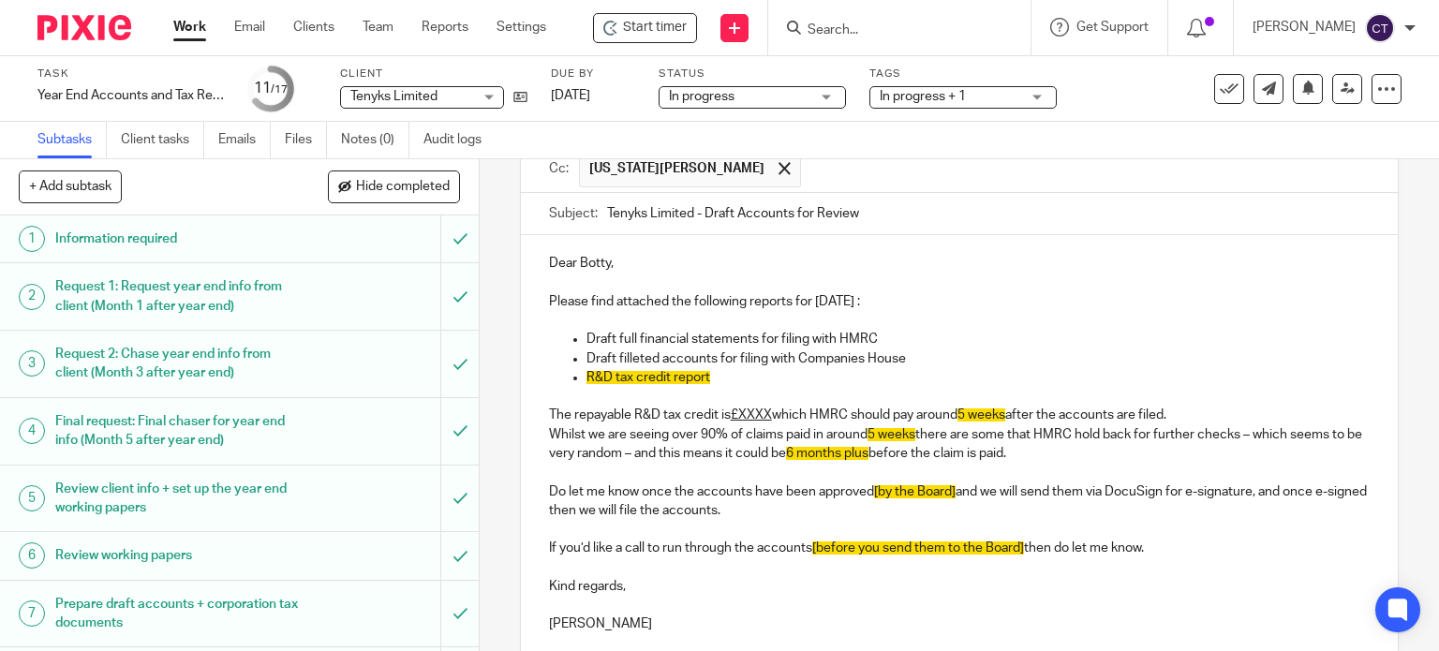
click at [708, 375] on p "R&D tax credit report" at bounding box center [978, 377] width 784 height 19
click at [738, 411] on u "£XXXX" at bounding box center [751, 414] width 41 height 13
click at [776, 408] on p "The repayable R&D tax credit is £XXXX which HMRC should pay around 5 weeks afte…" at bounding box center [960, 415] width 822 height 19
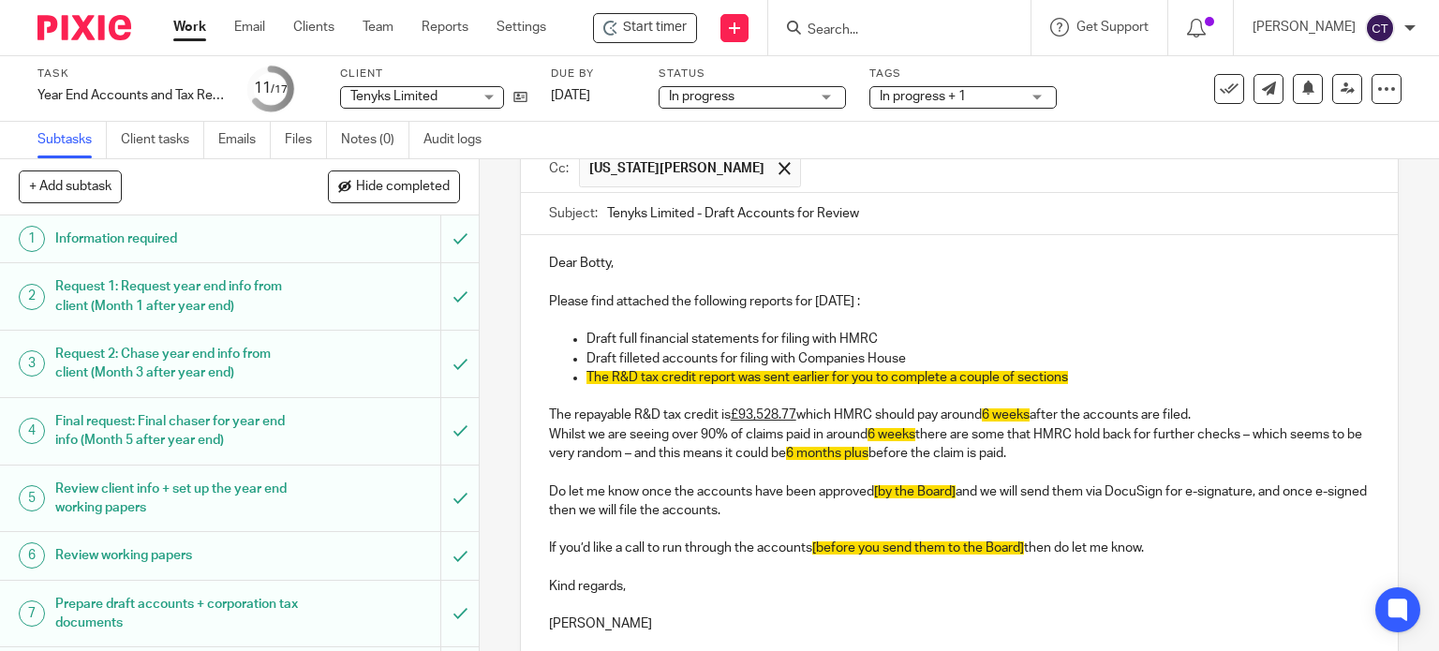
click at [874, 485] on span "[by the Board]" at bounding box center [915, 491] width 82 height 13
drag, startPoint x: 1080, startPoint y: 373, endPoint x: 1109, endPoint y: 376, distance: 29.2
click at [1079, 373] on p "The R&D tax credit report was sent earlier for you to complete a couple of sect…" at bounding box center [978, 377] width 784 height 19
click at [811, 545] on p "If you’d like a call to run through the accounts [before you send them to the B…" at bounding box center [960, 548] width 822 height 19
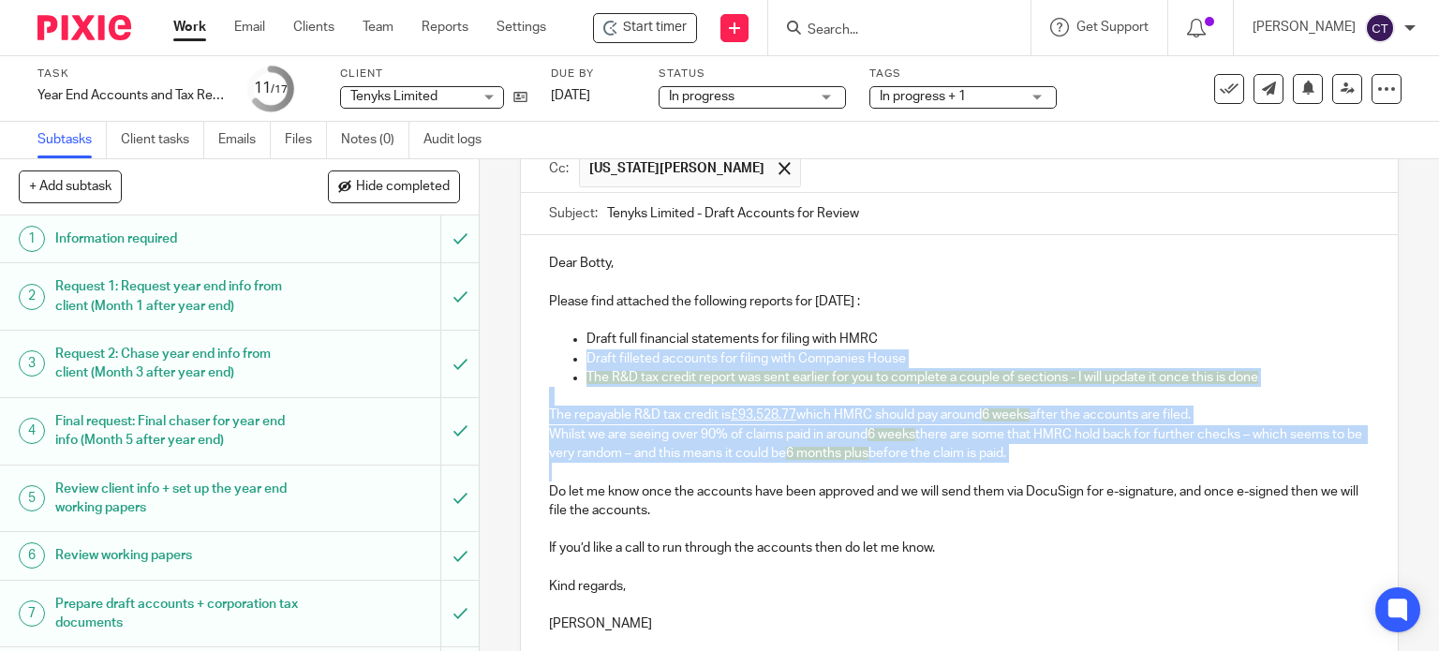
drag, startPoint x: 579, startPoint y: 359, endPoint x: 1045, endPoint y: 474, distance: 479.7
click at [1045, 474] on div "Dear Botty, Please find attached the following reports for 31 Jul 2025 : Draft …" at bounding box center [960, 441] width 878 height 412
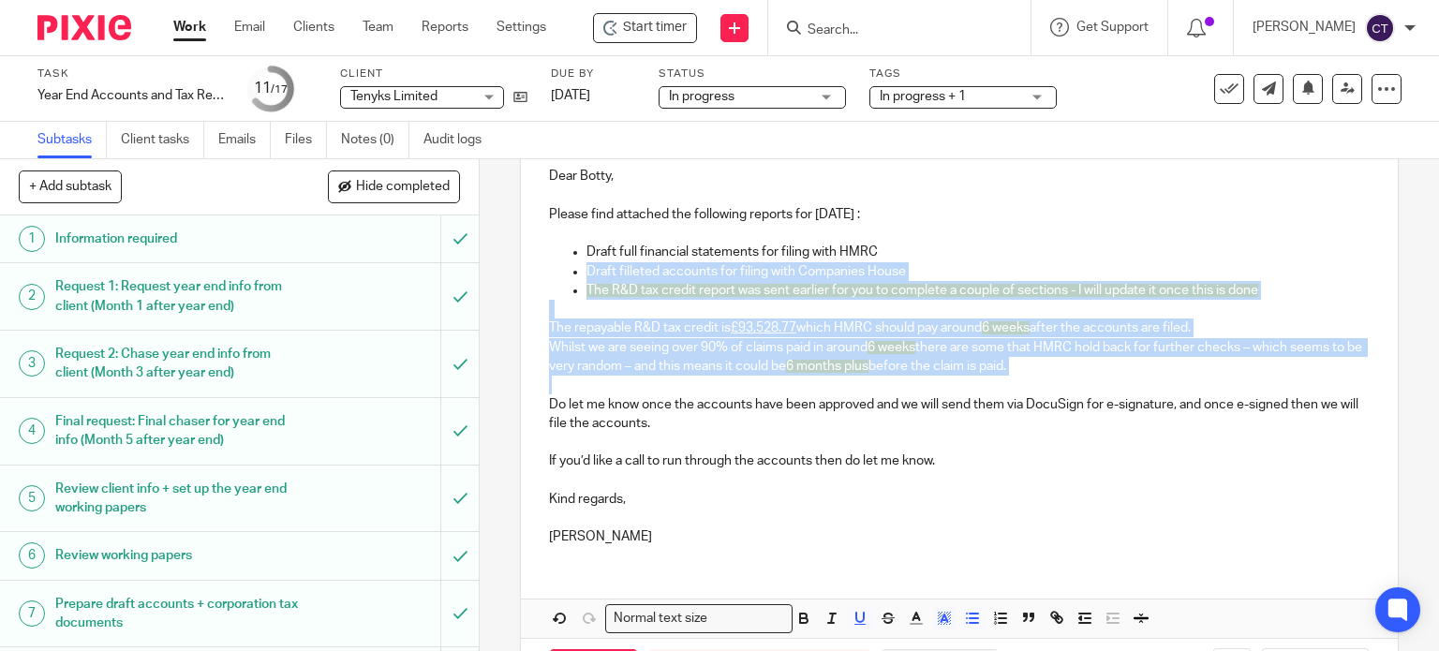
scroll to position [349, 0]
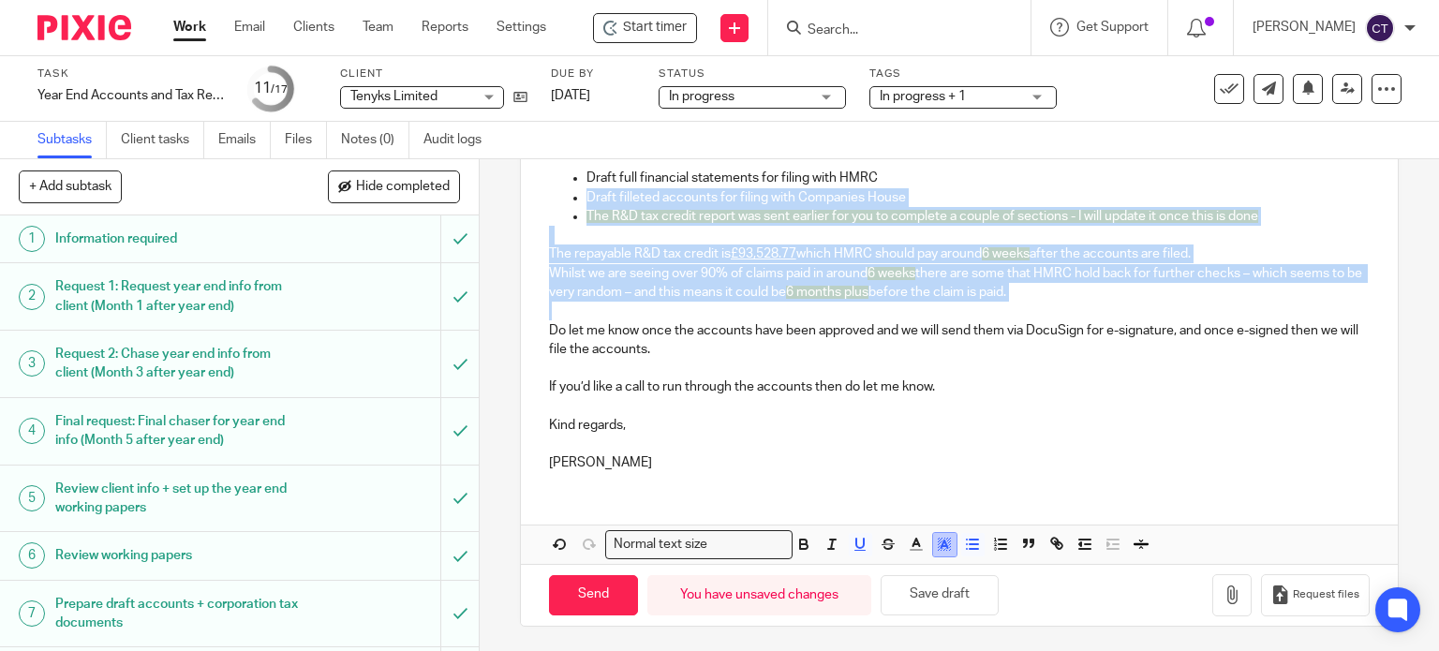
click at [942, 541] on polyline "button" at bounding box center [945, 544] width 7 height 7
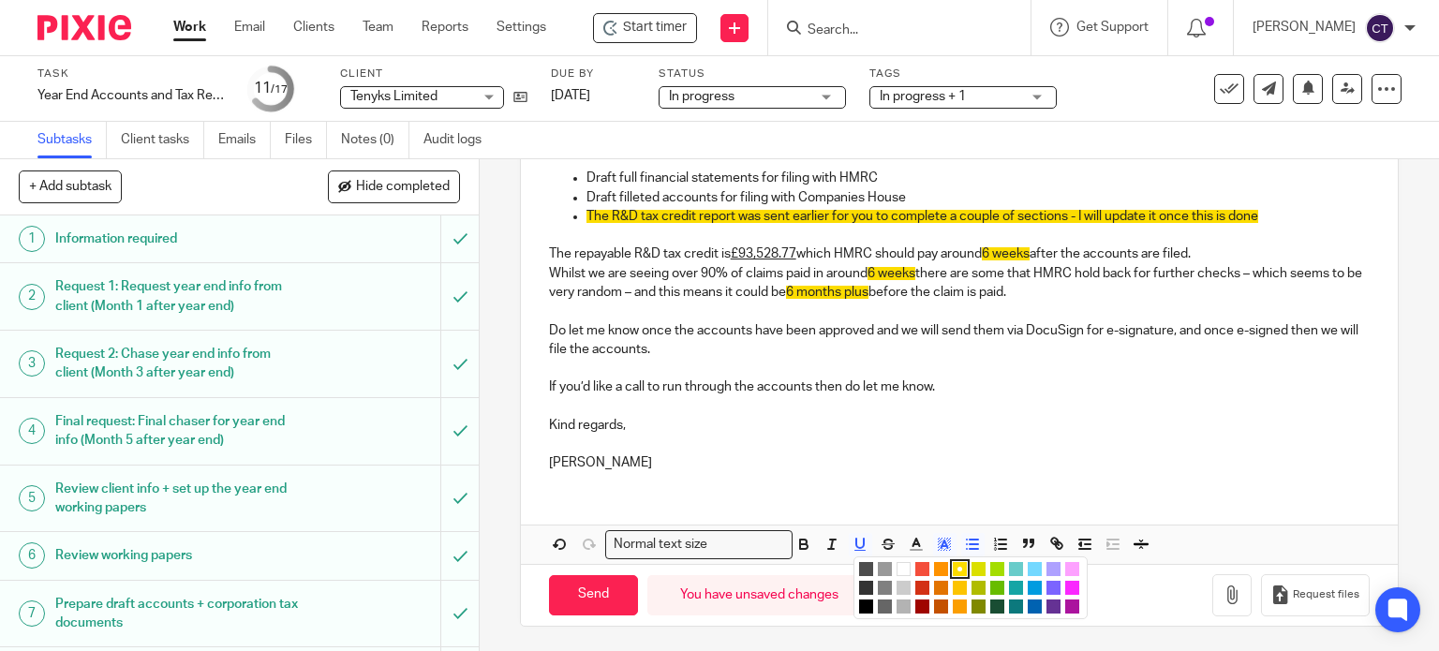
click at [897, 571] on li "color:#FFFFFF" at bounding box center [904, 569] width 14 height 14
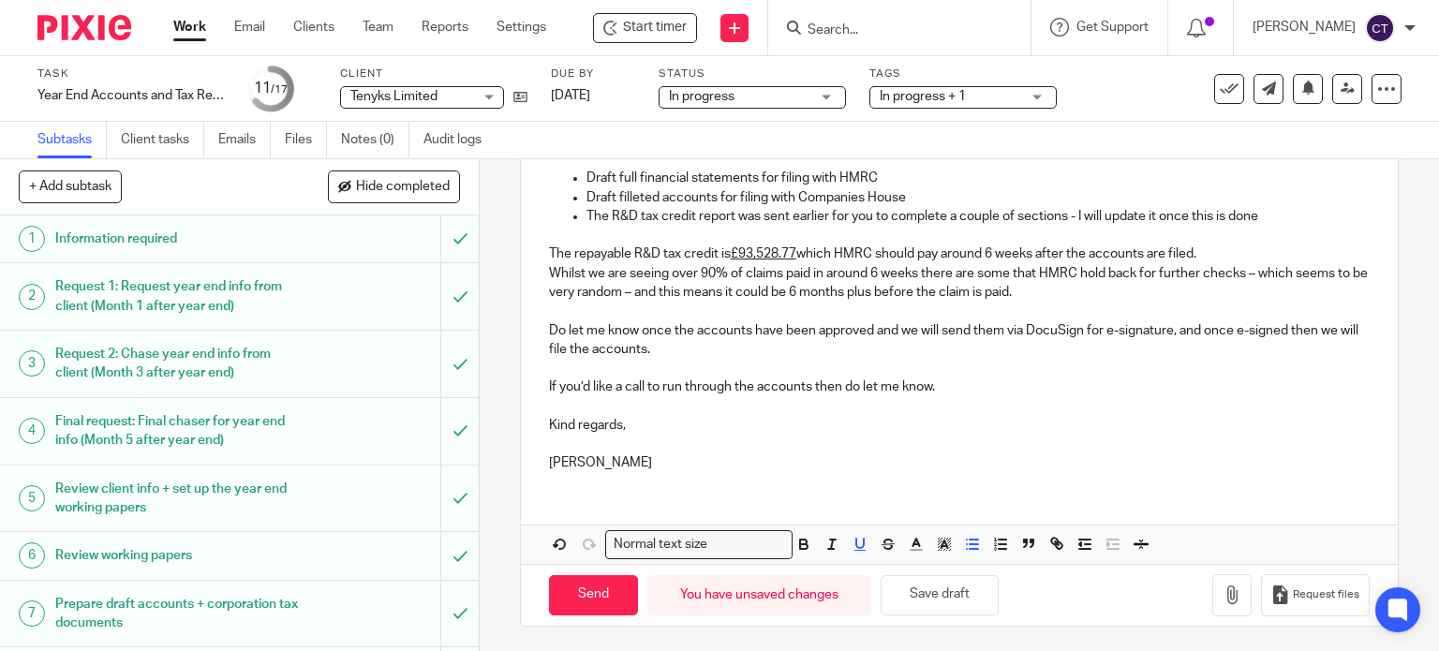
click at [854, 453] on p "Caroline" at bounding box center [960, 462] width 822 height 19
click at [1223, 587] on icon "button" at bounding box center [1232, 595] width 19 height 19
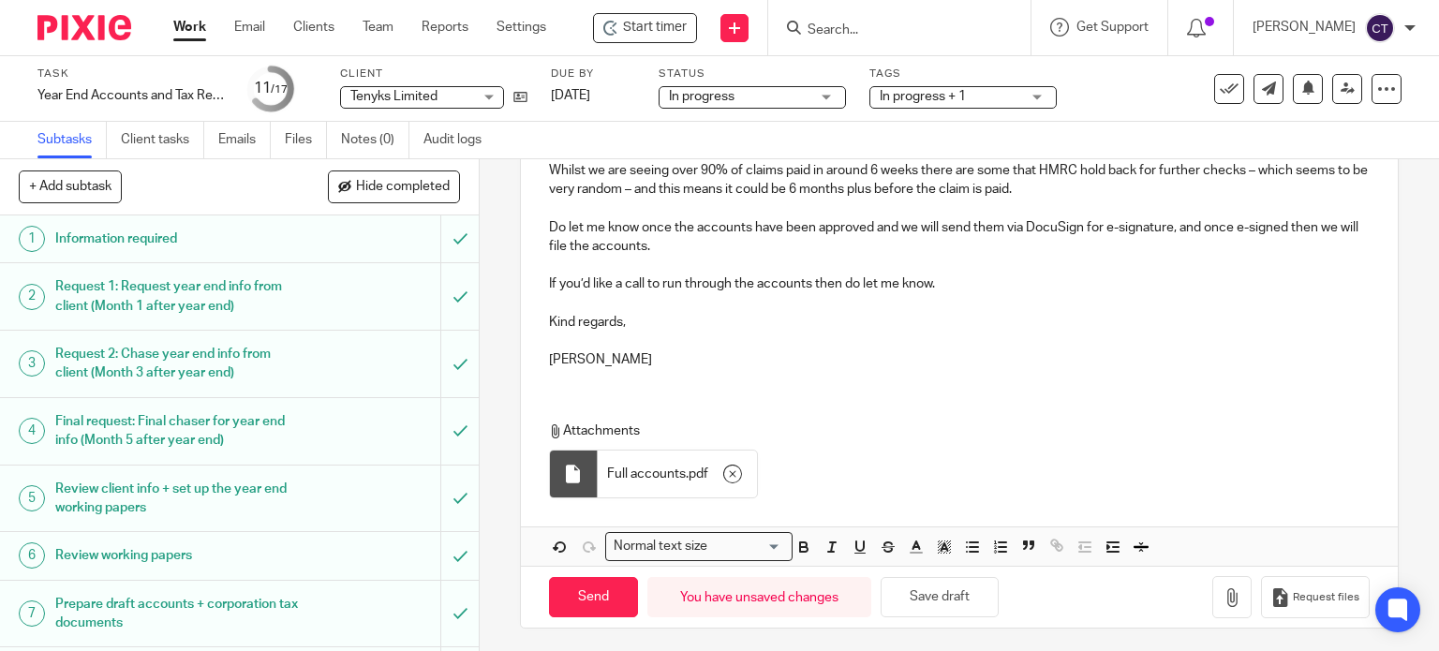
scroll to position [453, 0]
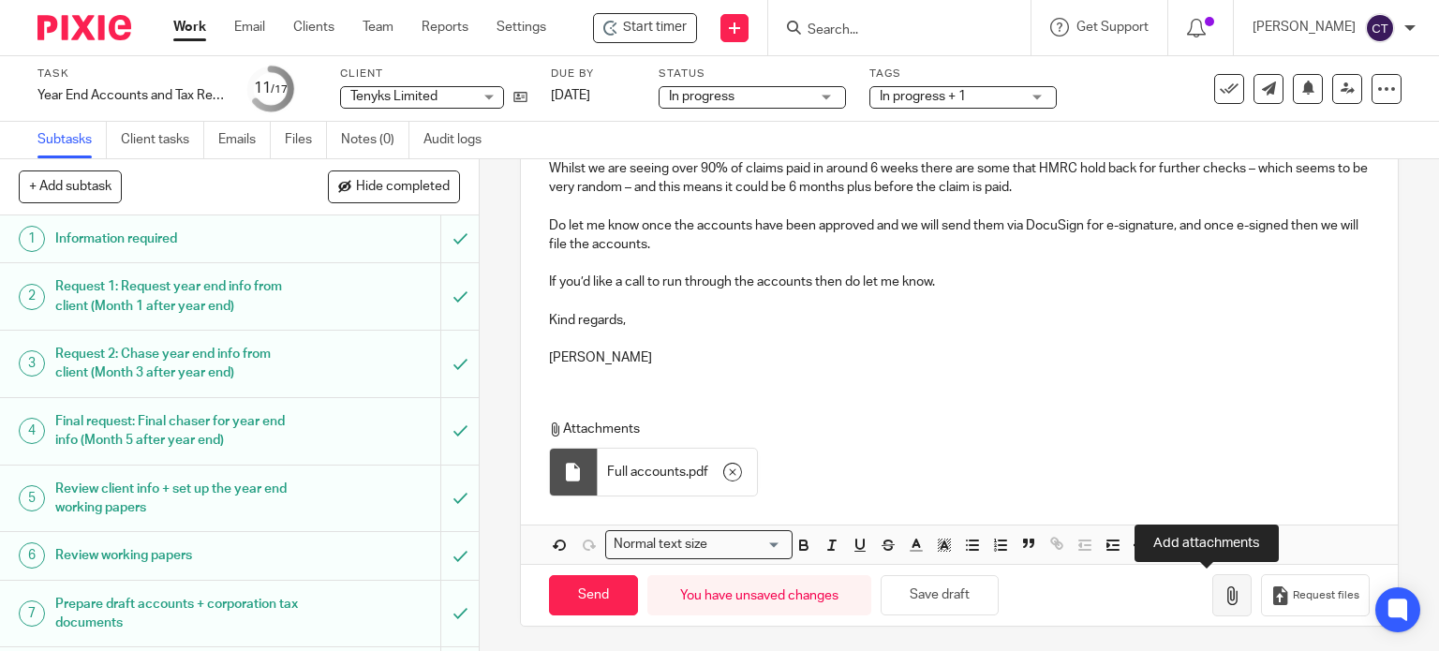
click at [1223, 586] on icon "button" at bounding box center [1232, 595] width 19 height 19
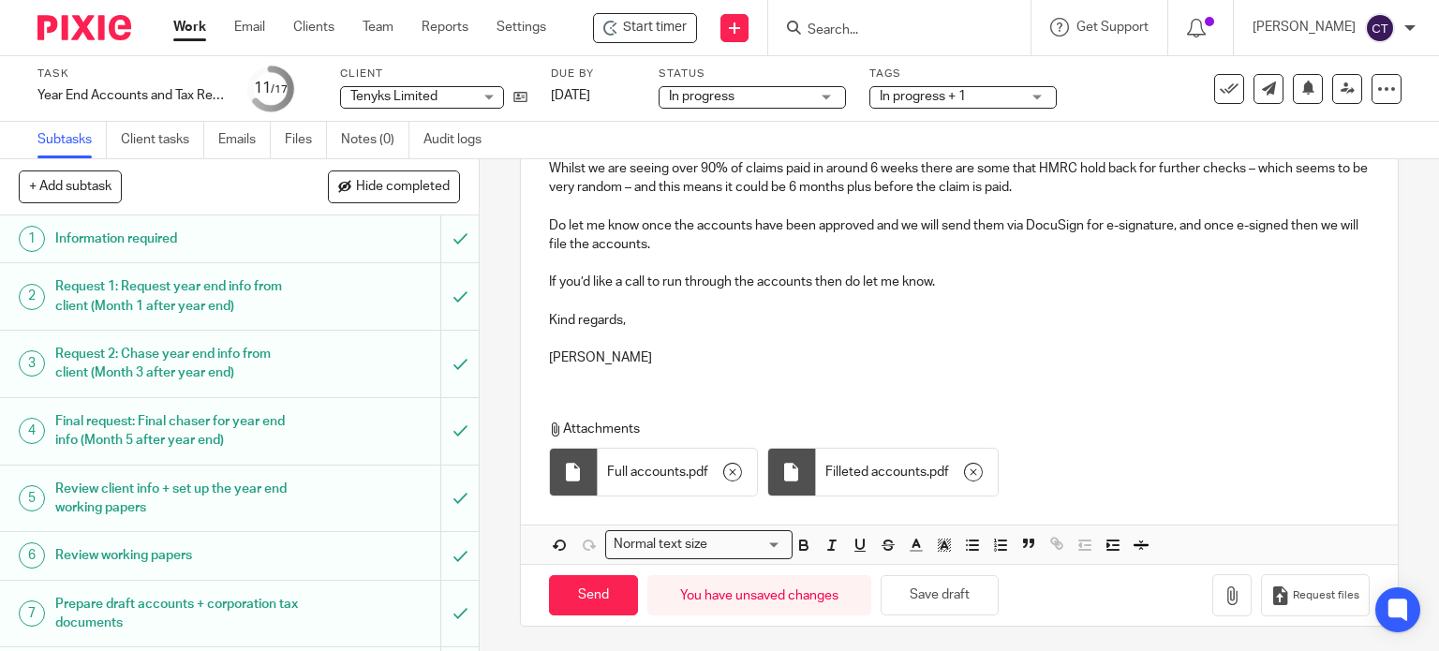
click at [558, 220] on p "Do let me know once the accounts have been approved and we will send them via D…" at bounding box center [960, 235] width 822 height 38
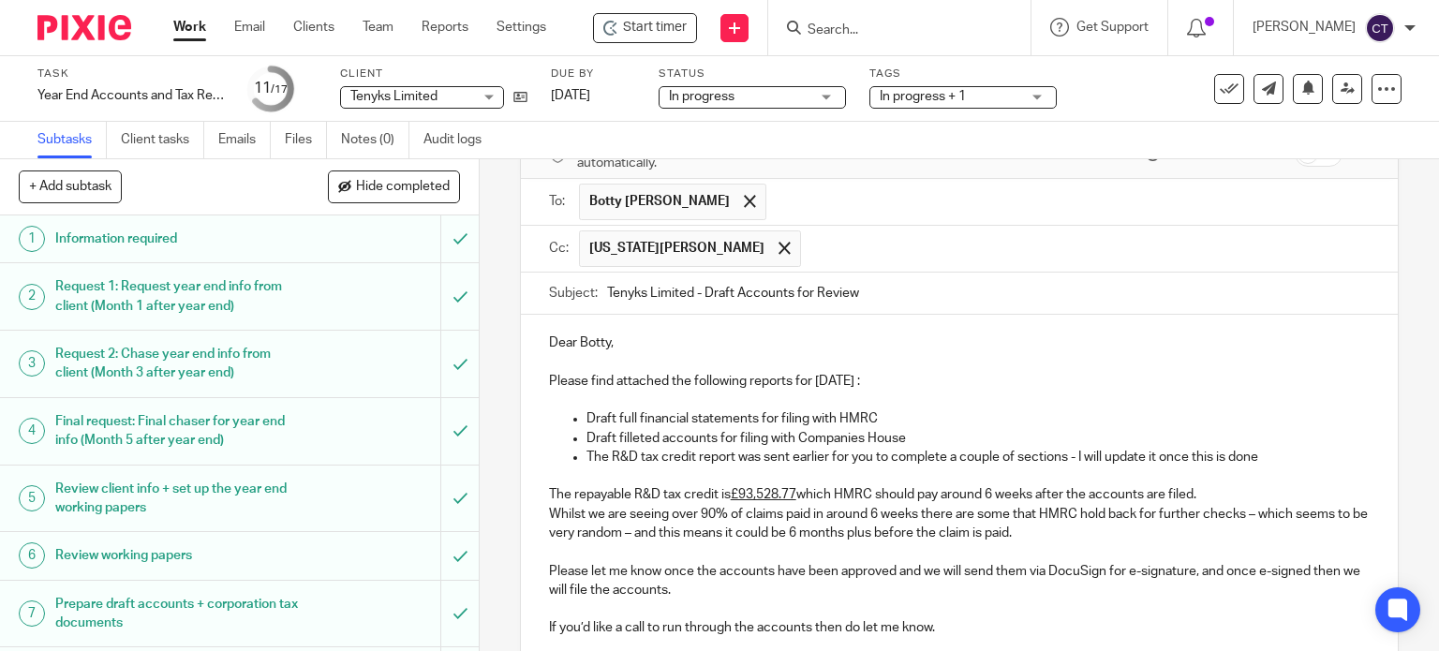
scroll to position [0, 0]
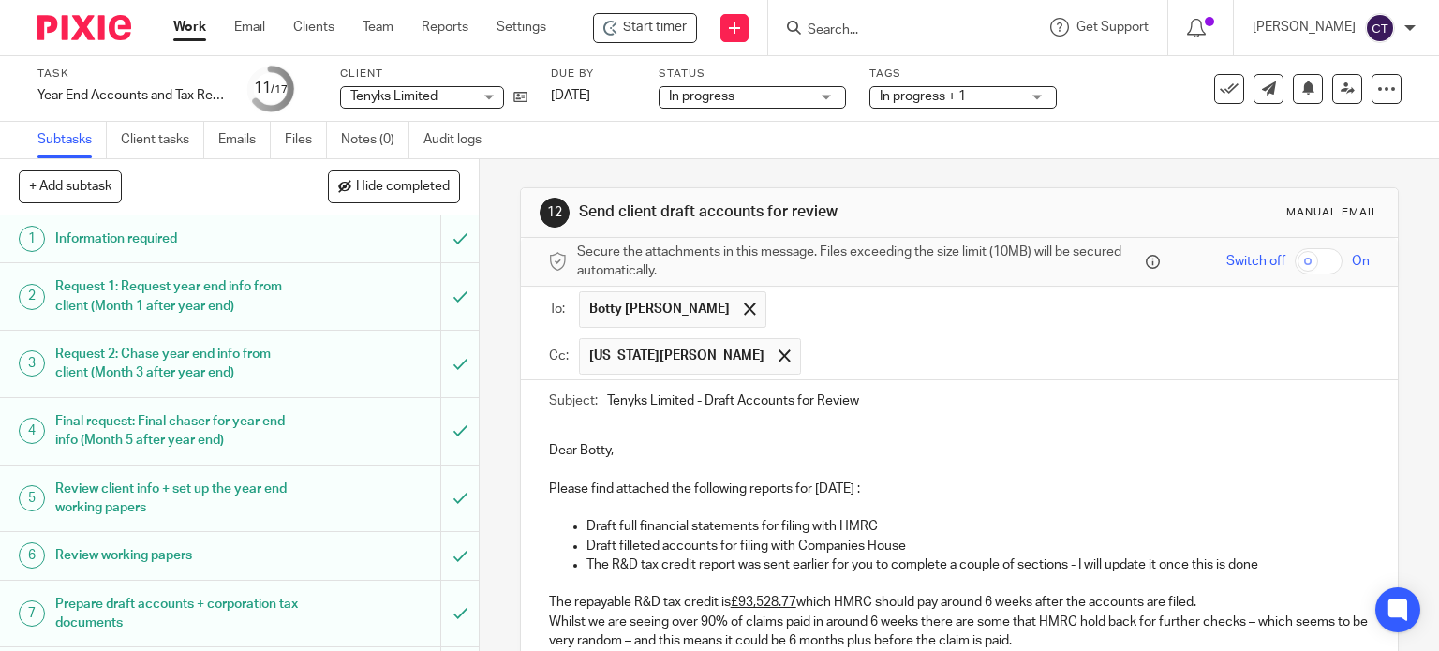
click at [810, 359] on input "text" at bounding box center [1086, 356] width 552 height 37
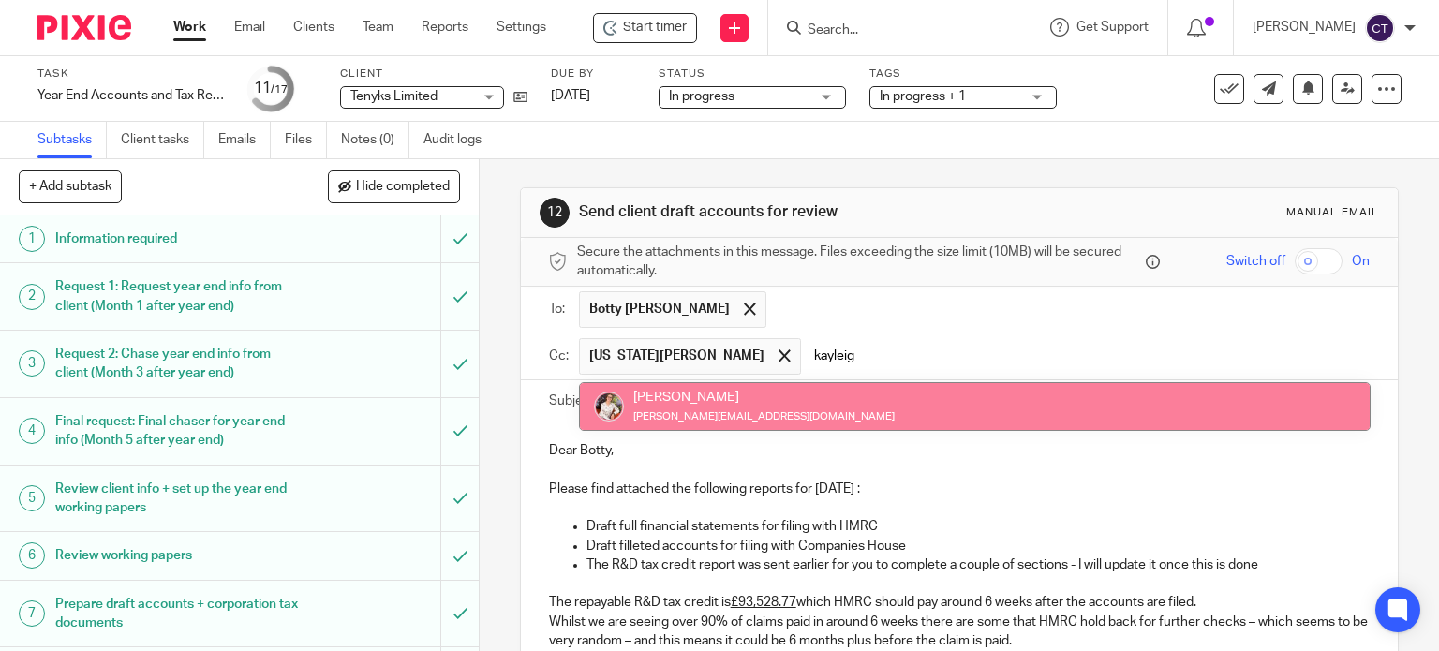
type input "kayleig"
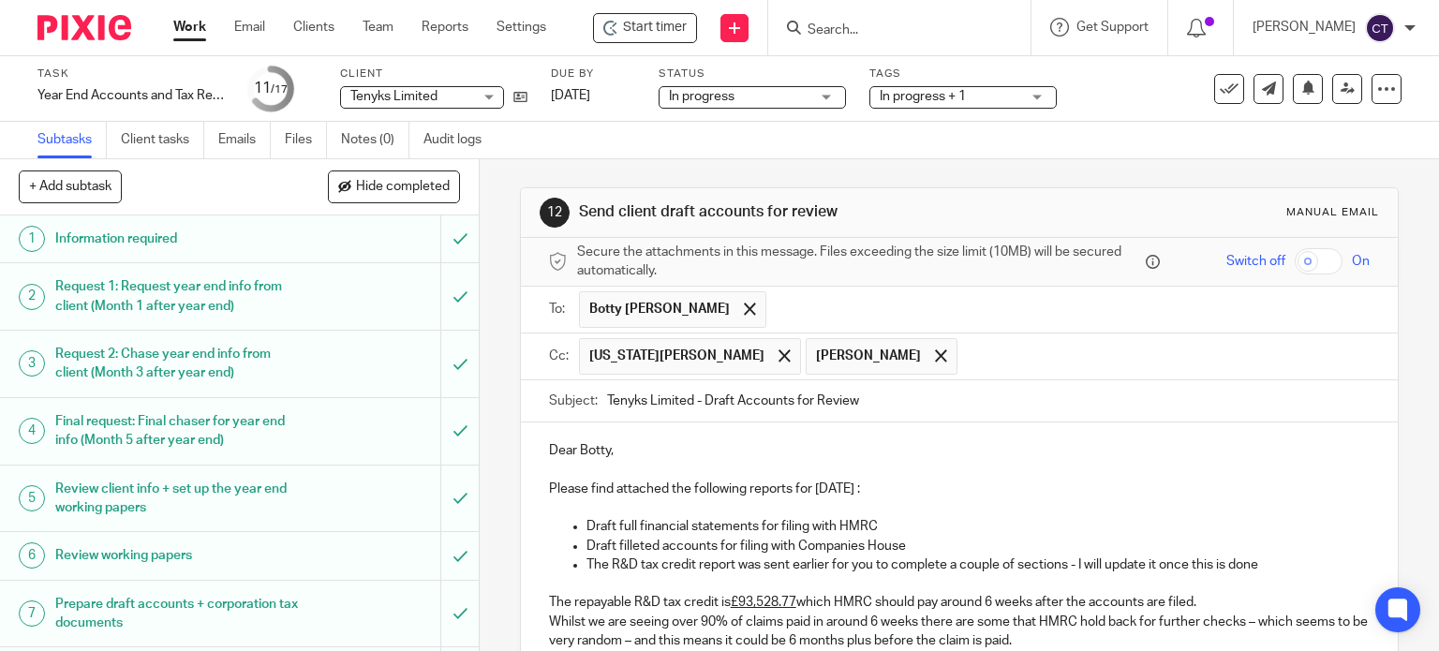
click at [586, 558] on p "The R&D tax credit report was sent earlier for you to complete a couple of sect…" at bounding box center [978, 565] width 784 height 19
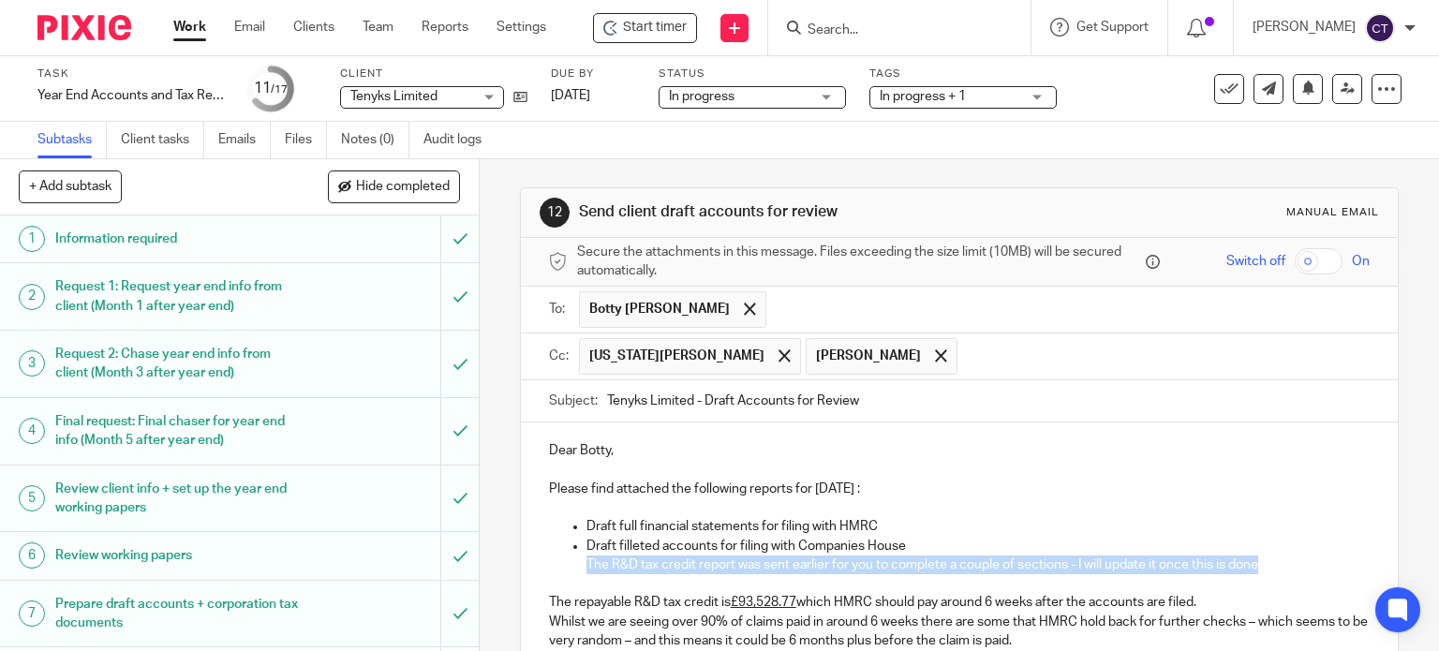
drag, startPoint x: 578, startPoint y: 559, endPoint x: 1279, endPoint y: 557, distance: 700.8
click at [1279, 557] on ul "Draft full financial statements for filing with HMRC Draft filleted accounts fo…" at bounding box center [960, 545] width 822 height 57
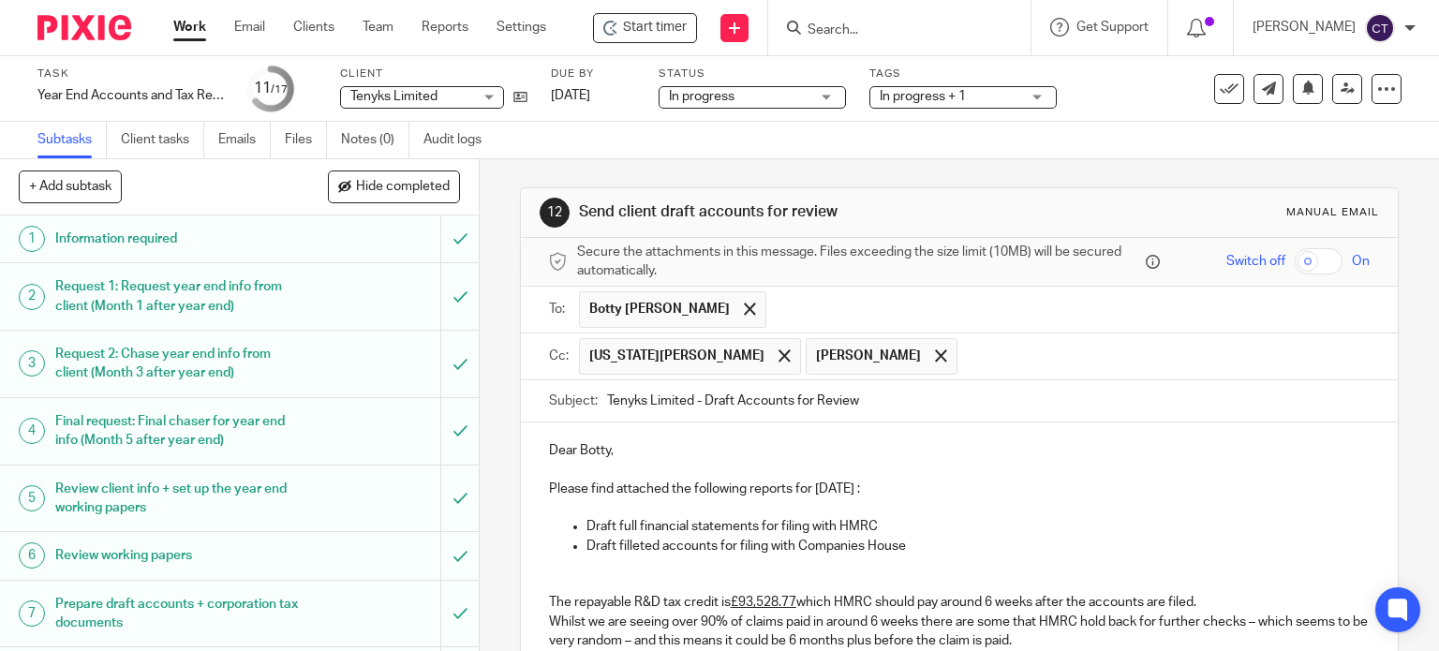
drag, startPoint x: 540, startPoint y: 589, endPoint x: 550, endPoint y: 579, distance: 14.6
click at [540, 586] on div "Dear Botty, Please find attached the following reports for 31 Jul 2025 : Draft …" at bounding box center [960, 629] width 878 height 412
click at [586, 576] on p "The R&D tax credit report was sent earlier for you to complete a couple of sect…" at bounding box center [978, 583] width 784 height 19
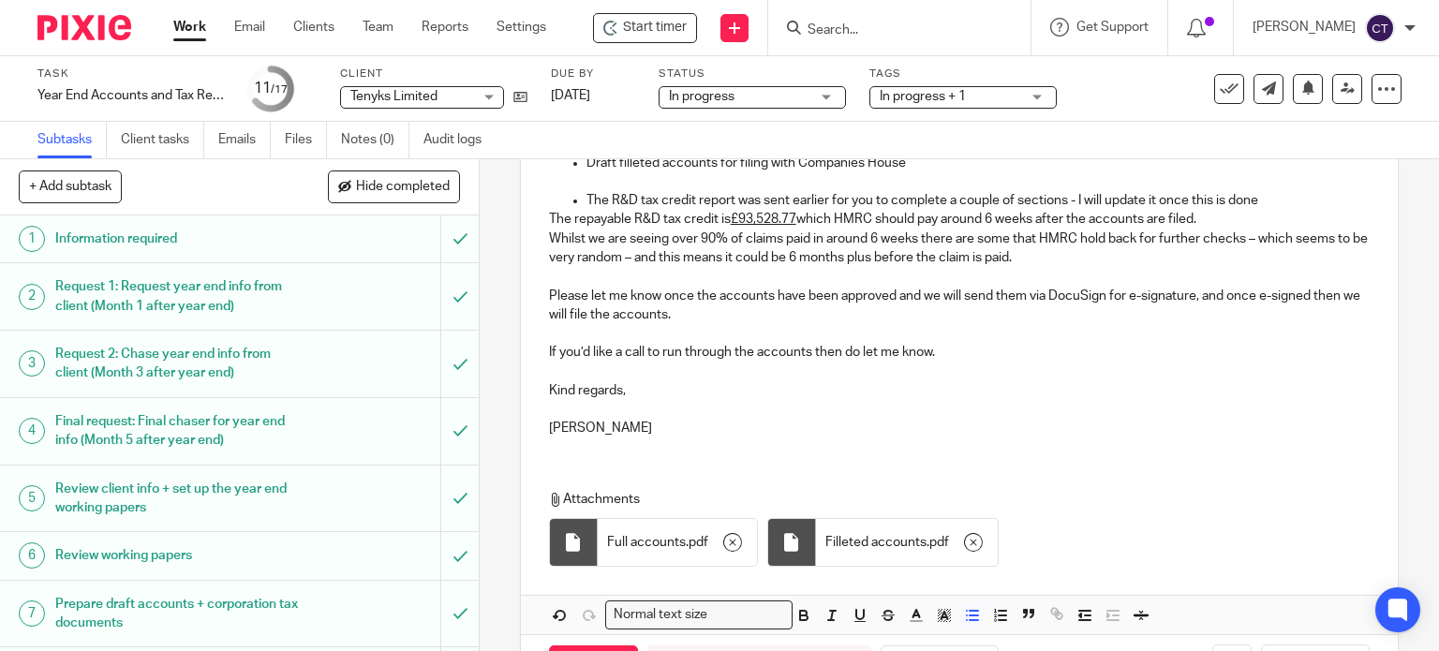
scroll to position [453, 0]
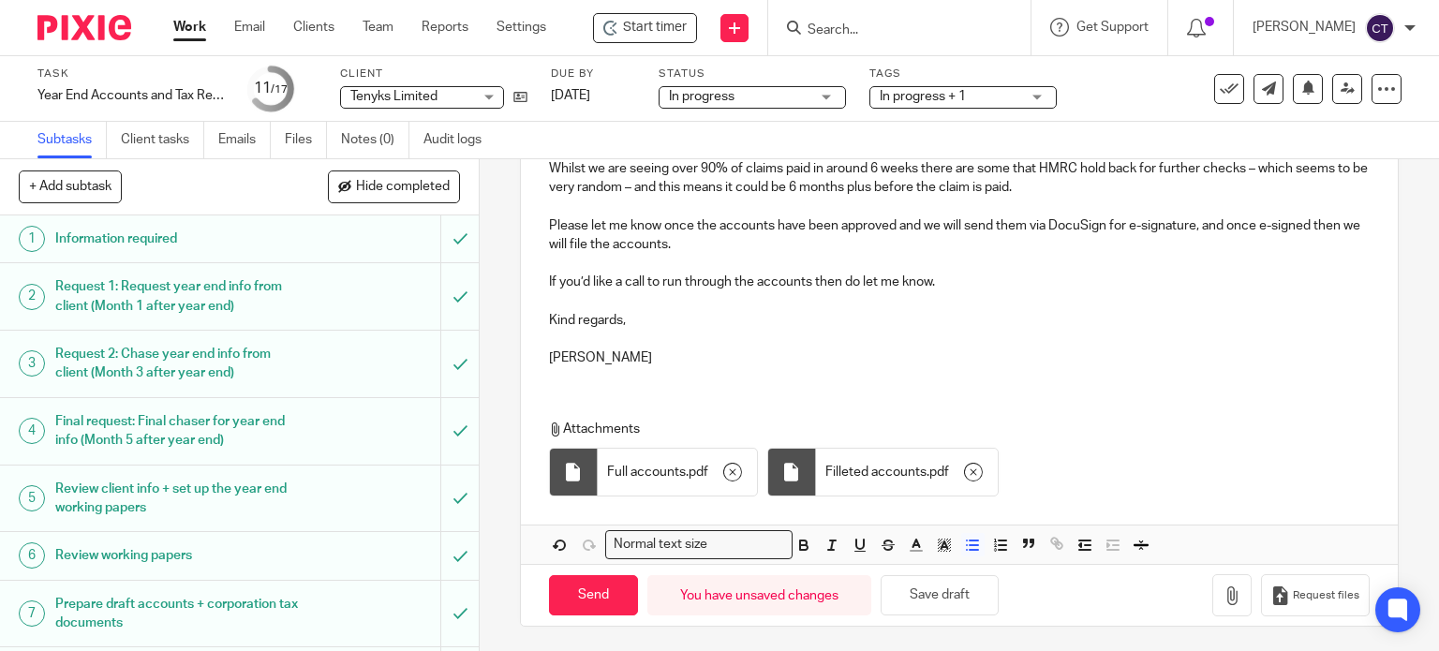
click at [970, 545] on line "button" at bounding box center [974, 545] width 8 height 0
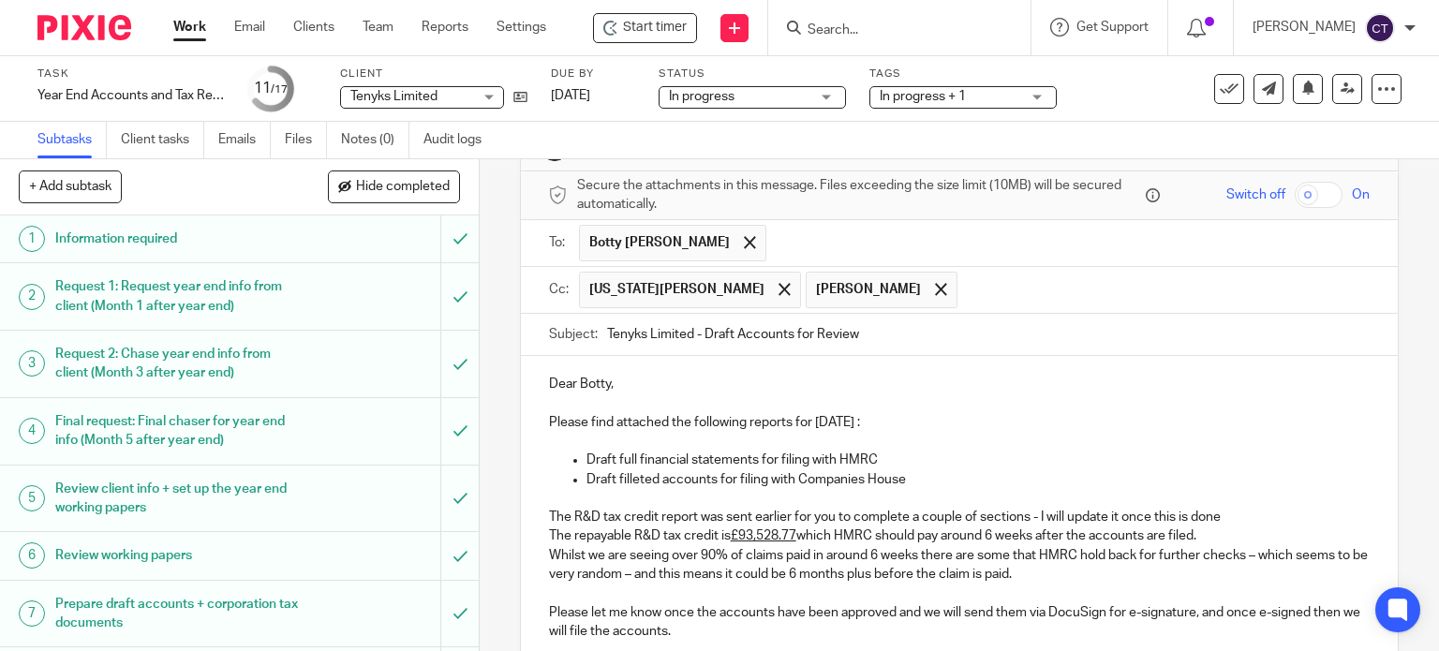
scroll to position [0, 0]
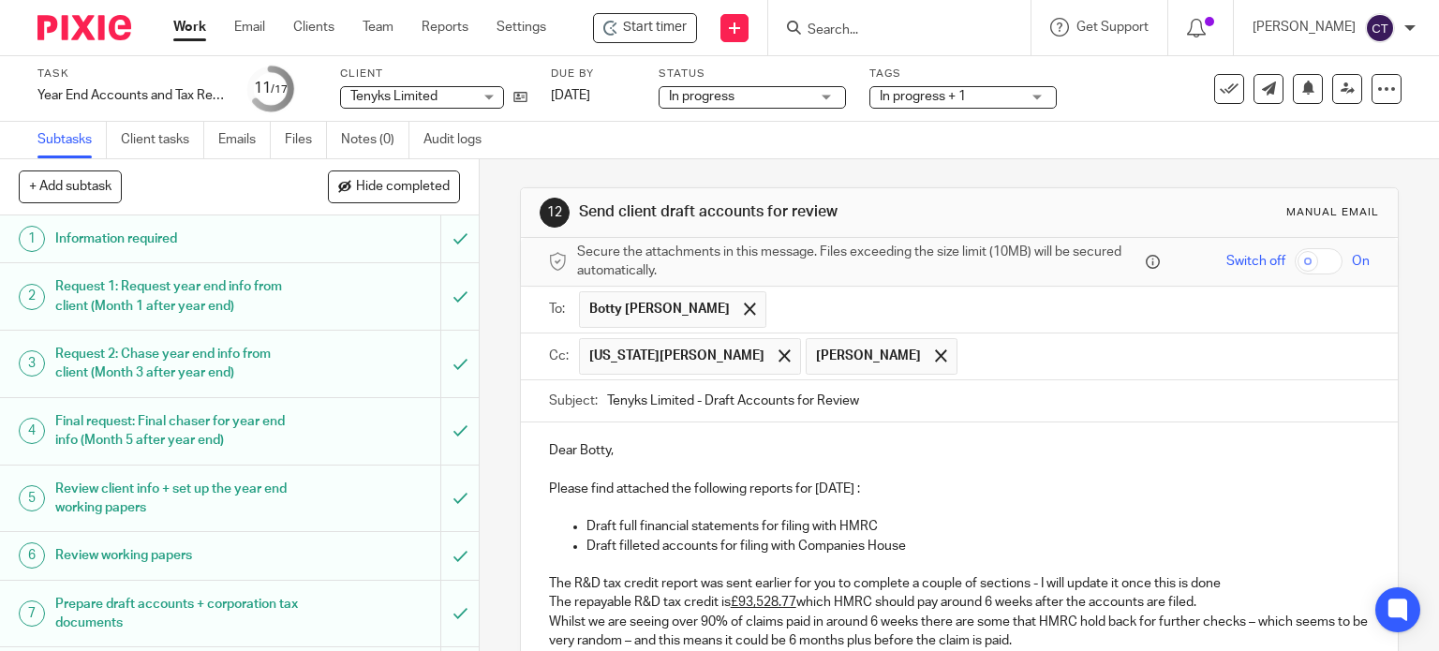
drag, startPoint x: 1249, startPoint y: 577, endPoint x: 1240, endPoint y: 575, distance: 9.6
click at [1244, 576] on p "The R&D tax credit report was sent earlier for you to complete a couple of sect…" at bounding box center [960, 583] width 822 height 19
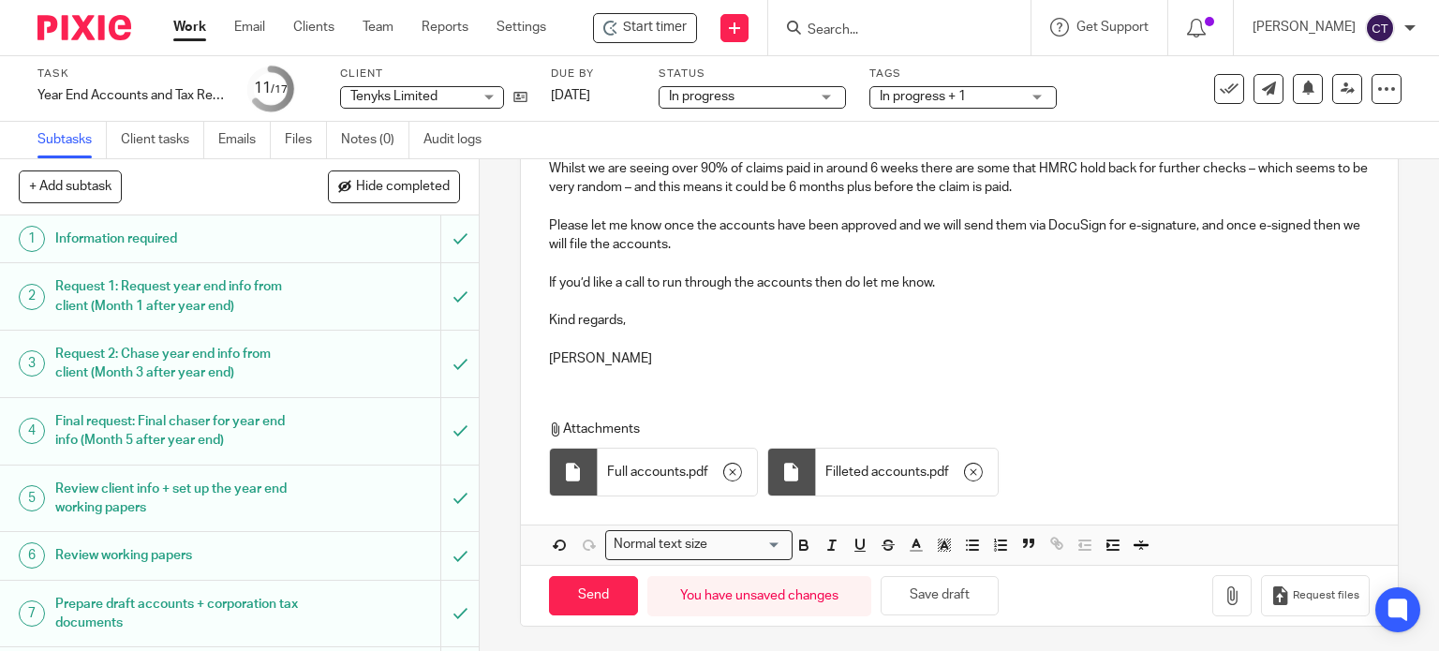
scroll to position [472, 0]
click at [585, 595] on input "Send" at bounding box center [593, 596] width 89 height 40
type input "Sent"
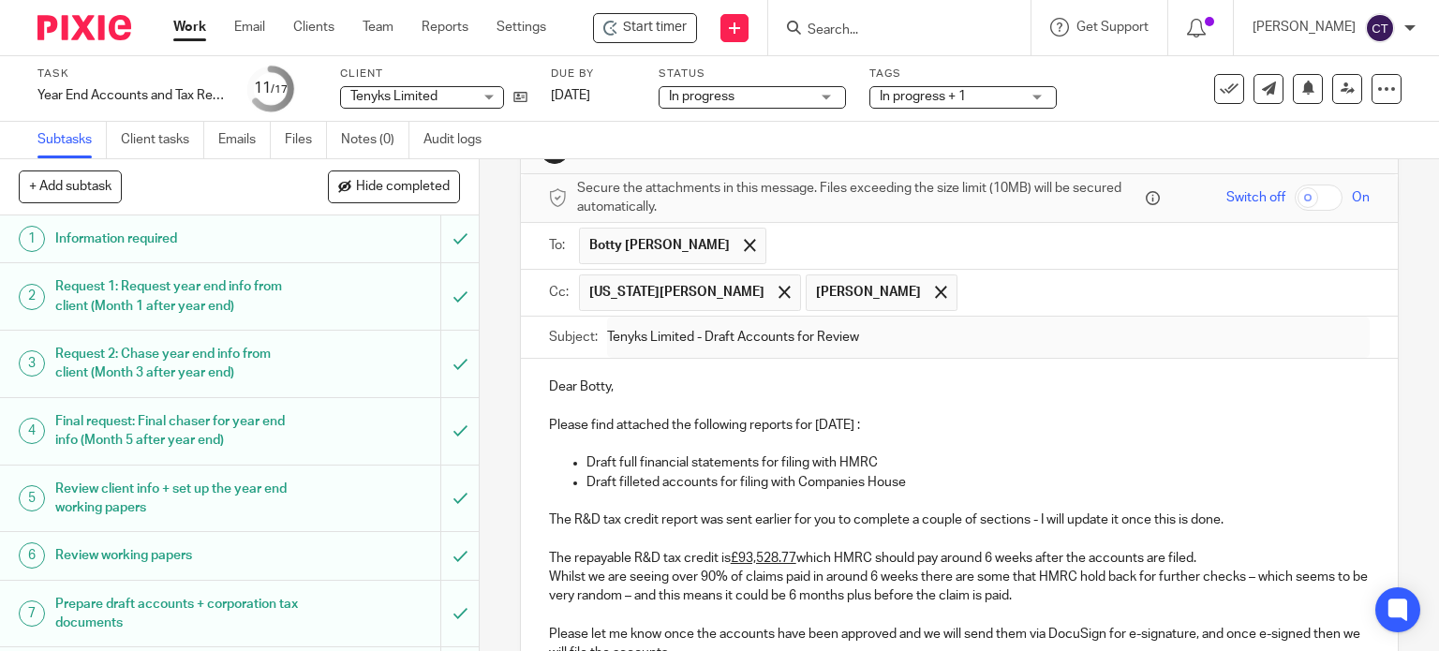
scroll to position [0, 0]
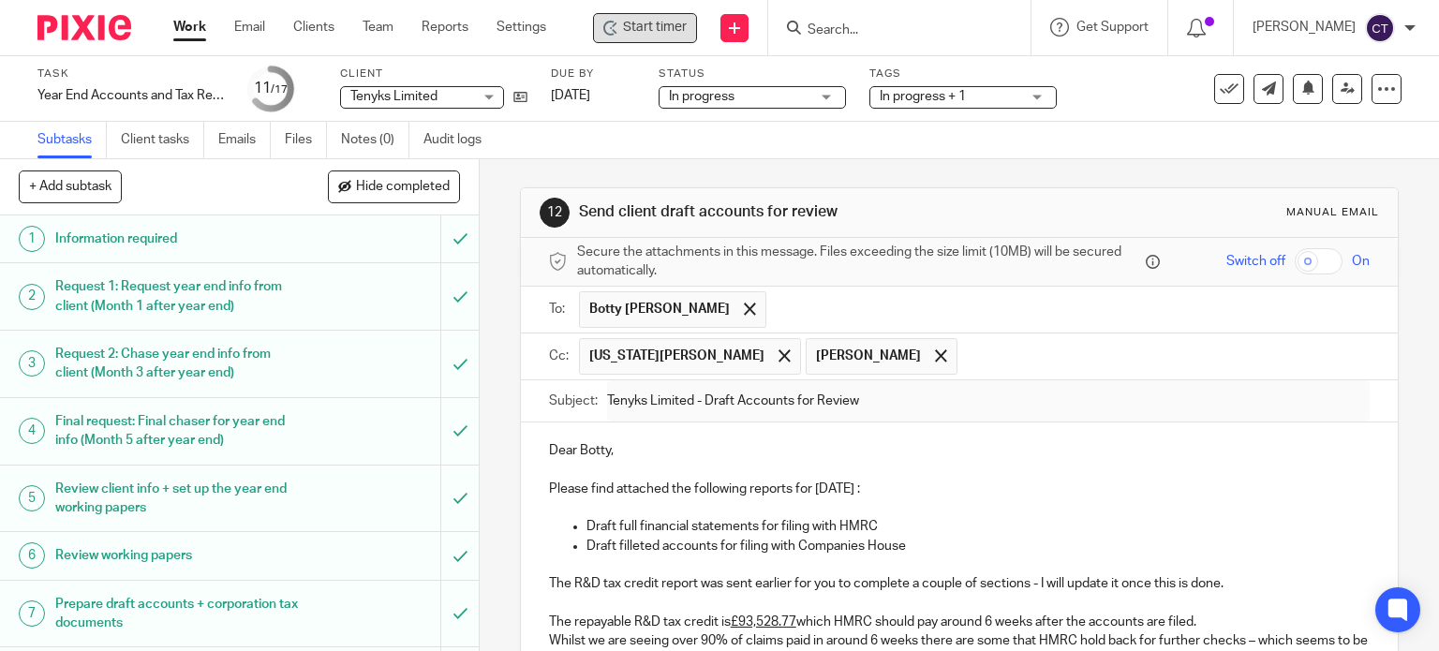
click at [650, 28] on span "Start timer" at bounding box center [655, 28] width 64 height 20
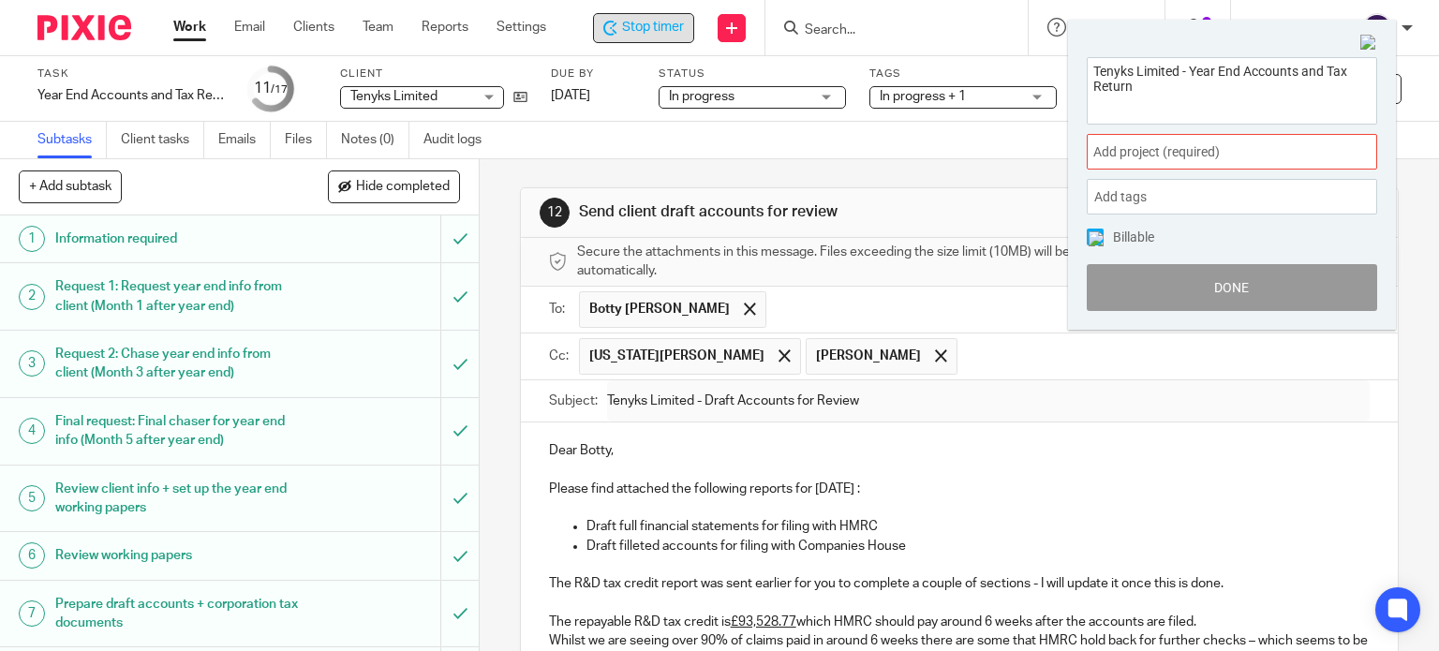
click at [1176, 145] on span "Add project (required) :" at bounding box center [1211, 152] width 236 height 20
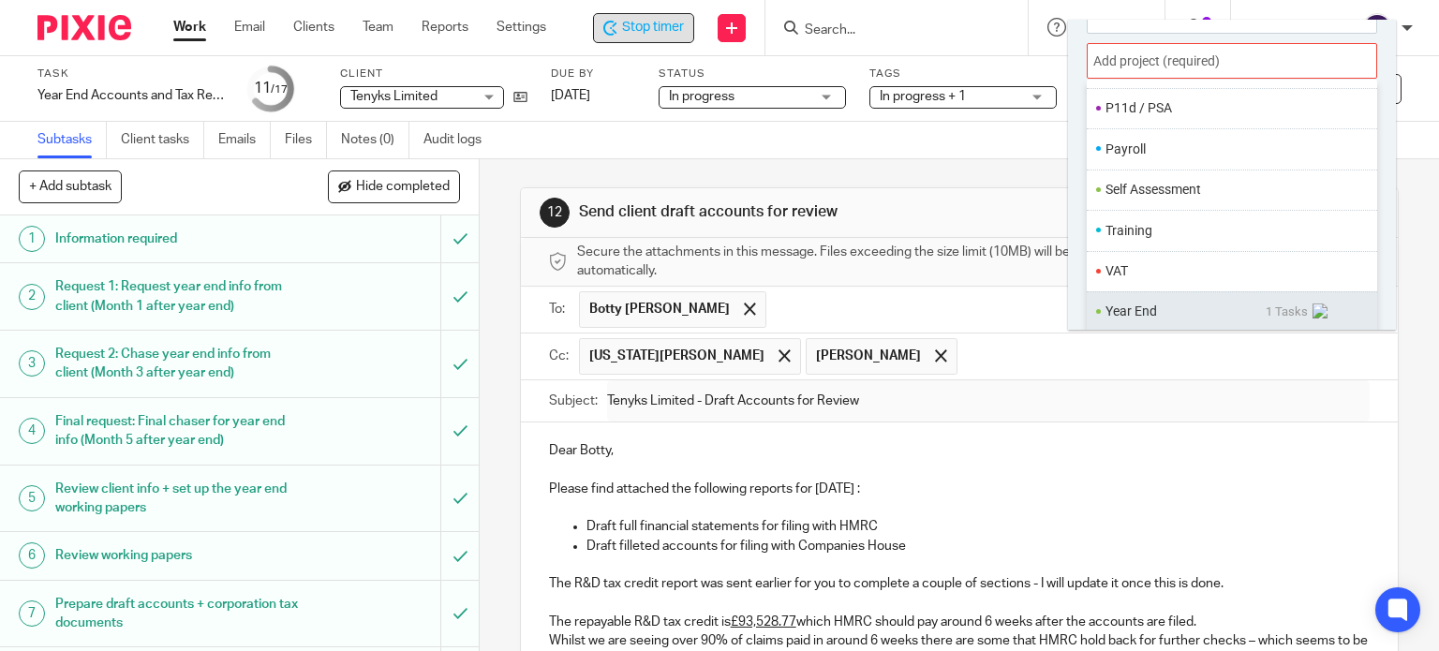
scroll to position [92, 0]
click at [1132, 315] on li "Year End" at bounding box center [1186, 311] width 160 height 20
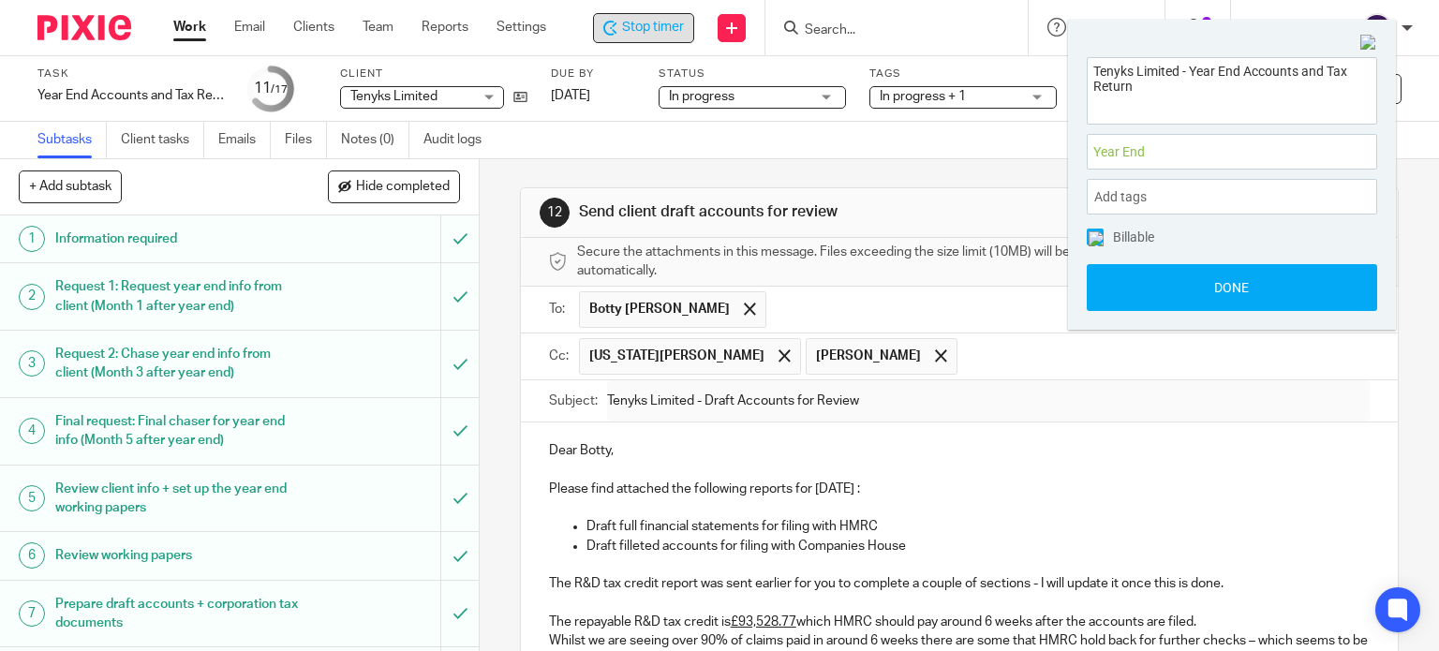
scroll to position [0, 0]
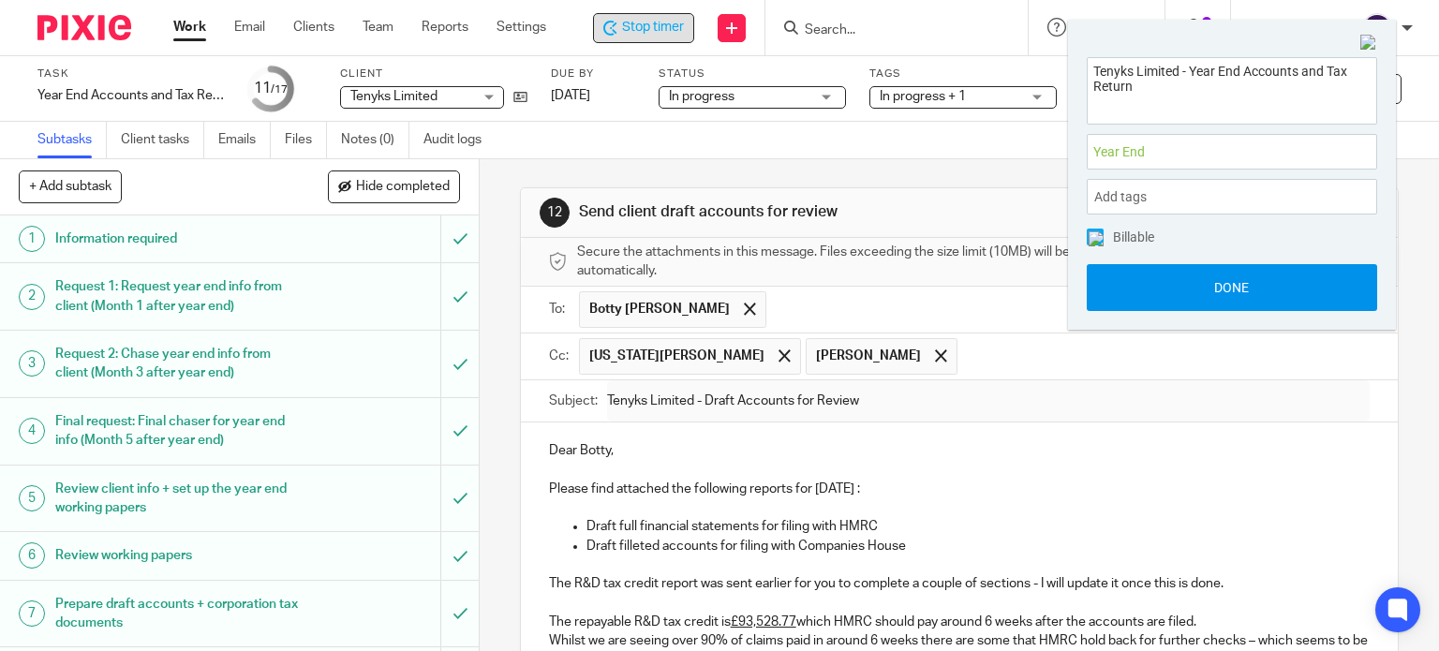
click at [1142, 295] on button "Done" at bounding box center [1232, 287] width 290 height 47
